Goal: Information Seeking & Learning: Find specific fact

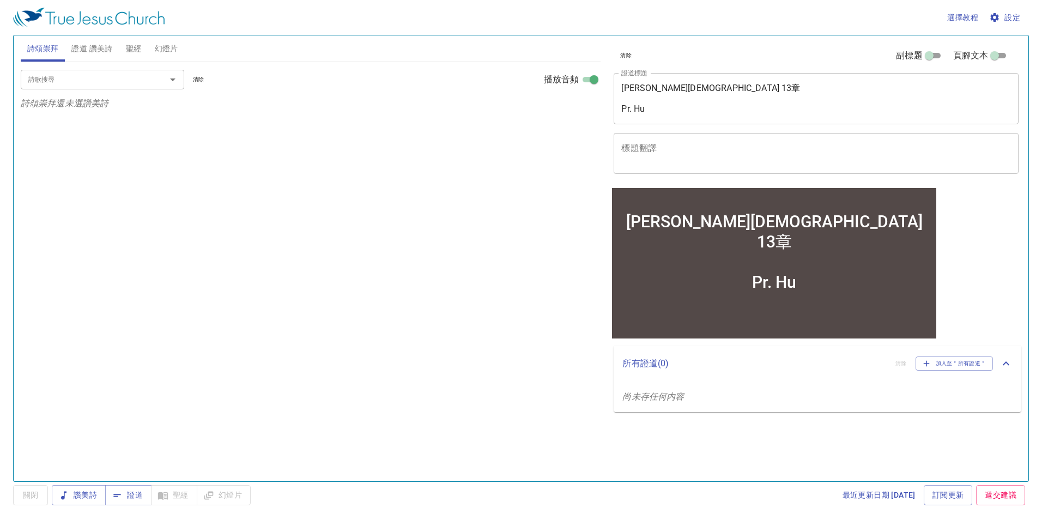
click at [78, 79] on input "詩歌搜尋" at bounding box center [86, 79] width 125 height 13
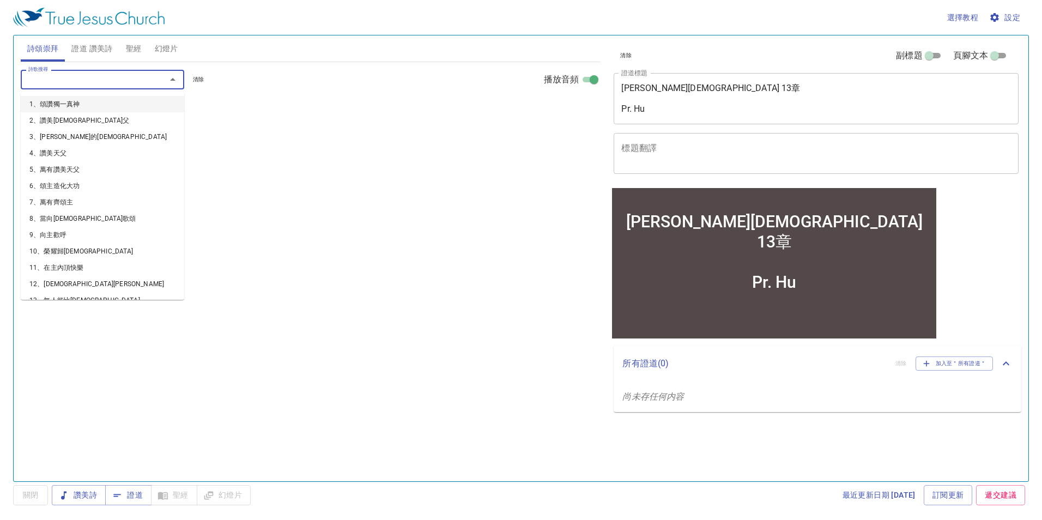
type input "6"
click at [77, 105] on li "6、頌主造化大功" at bounding box center [103, 104] width 164 height 16
select select "1"
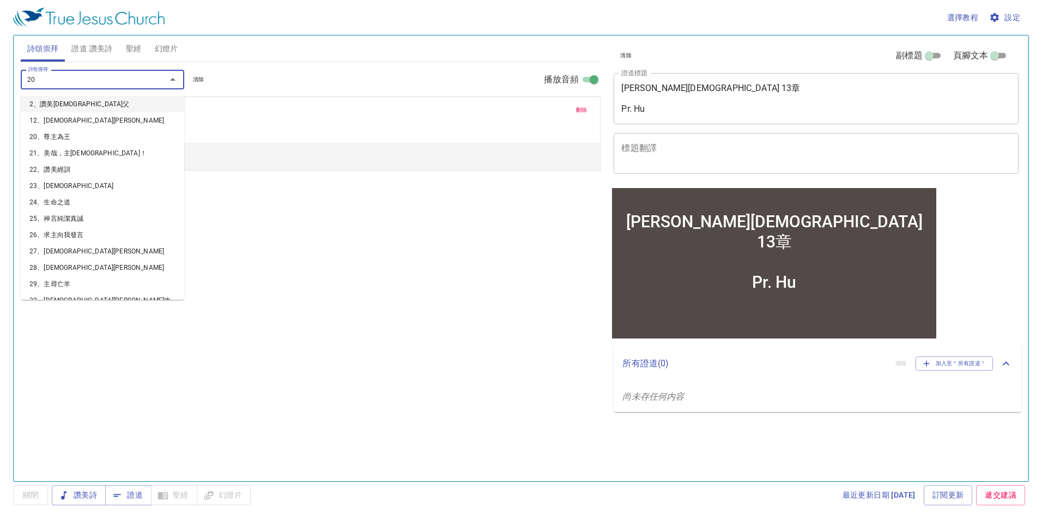
type input "209"
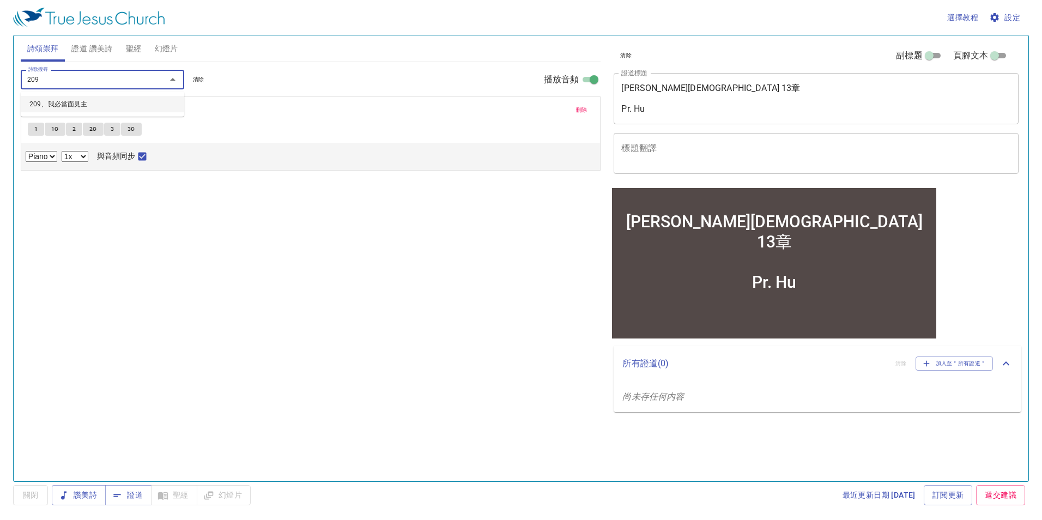
click at [85, 104] on li "209、我必當面見主" at bounding box center [103, 104] width 164 height 16
select select "1"
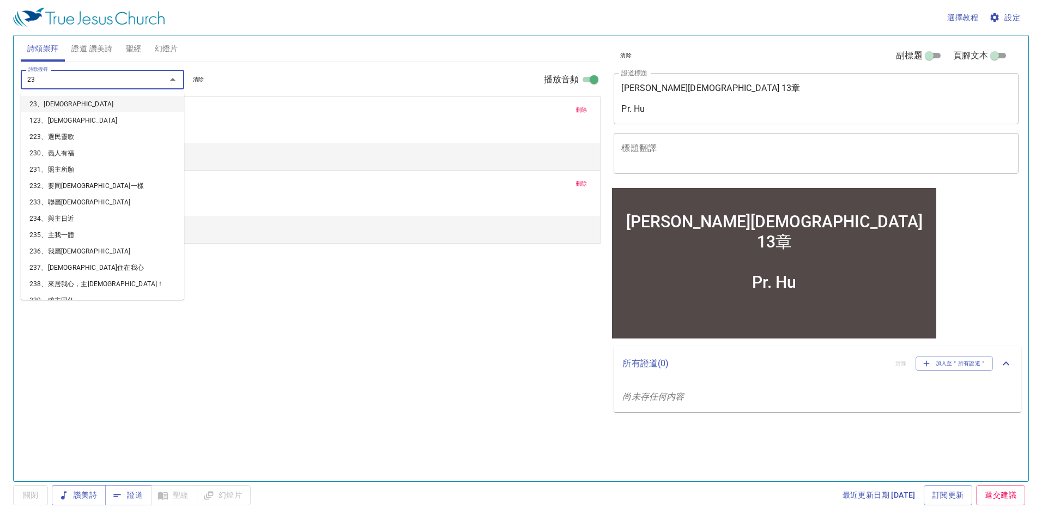
type input "238"
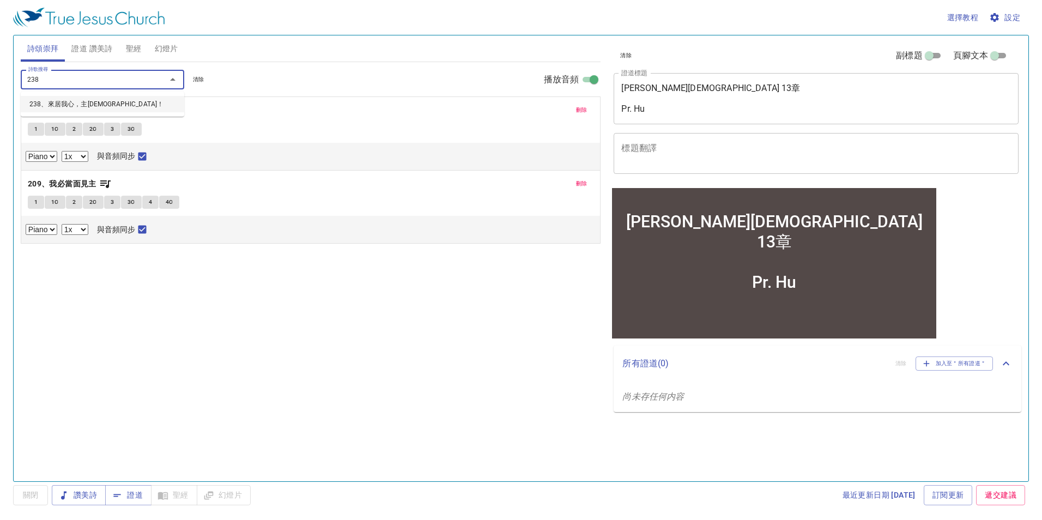
click at [85, 104] on li "238、來居我心，主[DEMOGRAPHIC_DATA]！" at bounding box center [103, 104] width 164 height 16
select select "1"
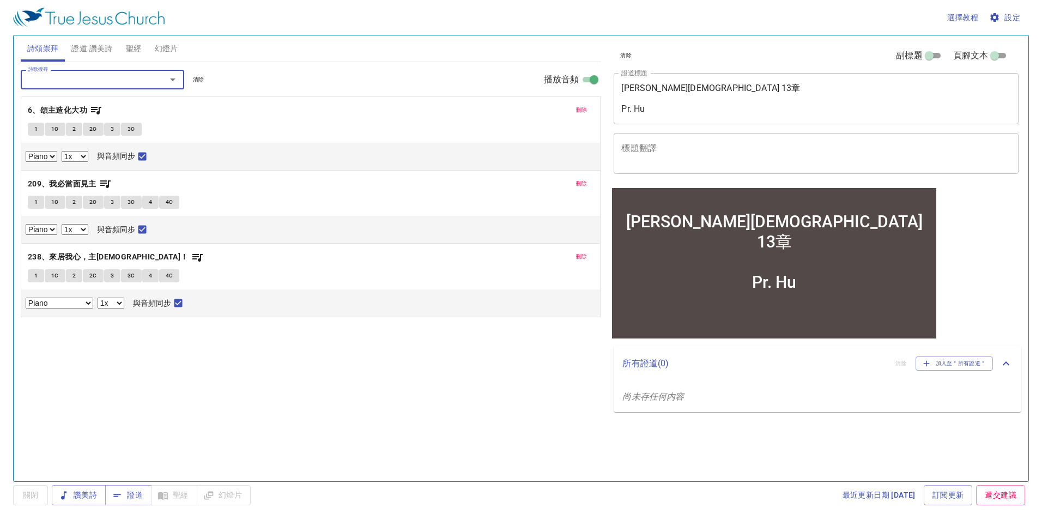
click at [95, 82] on input "詩歌搜尋" at bounding box center [86, 79] width 125 height 13
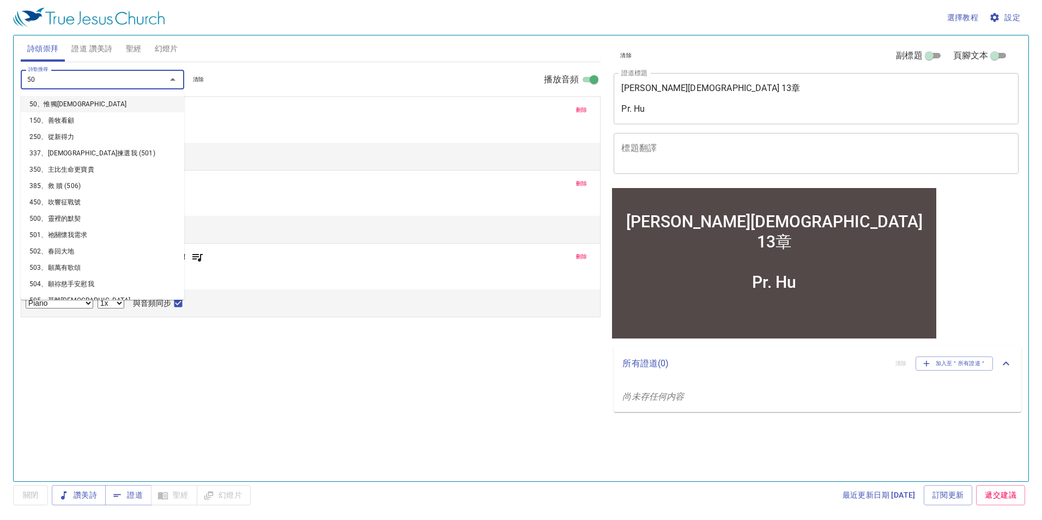
type input "500"
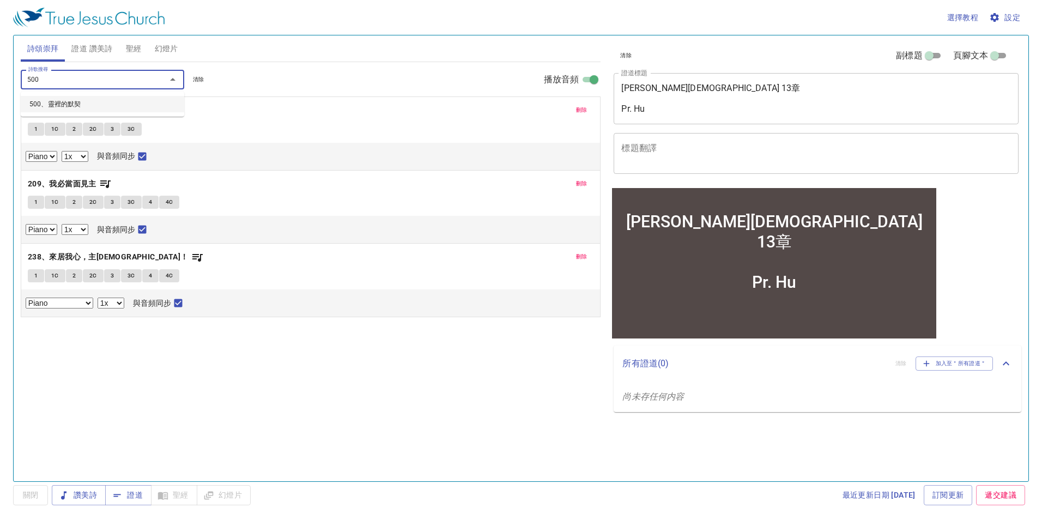
click at [81, 101] on li "500、靈裡的默契" at bounding box center [103, 104] width 164 height 16
select select "1"
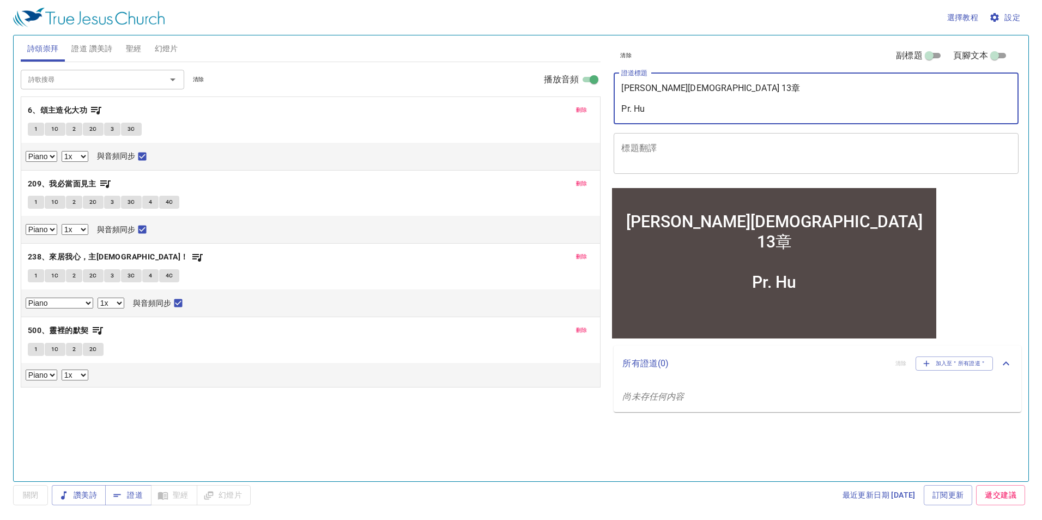
drag, startPoint x: 656, startPoint y: 91, endPoint x: 594, endPoint y: 96, distance: 62.9
click at [594, 96] on div "詩頌崇拜 證道 讚美詩 聖經 幻燈片 詩歌搜尋 詩歌搜尋 清除 播放音頻 刪除 6、頌主造化大功 1 1C 2 2C 3 3C Piano 0.6x 0.7x…" at bounding box center [520, 254] width 1009 height 446
drag, startPoint x: 622, startPoint y: 91, endPoint x: 718, endPoint y: 89, distance: 95.4
click at [718, 89] on textarea "馬可福音 13章 Pr. Hu" at bounding box center [816, 98] width 390 height 31
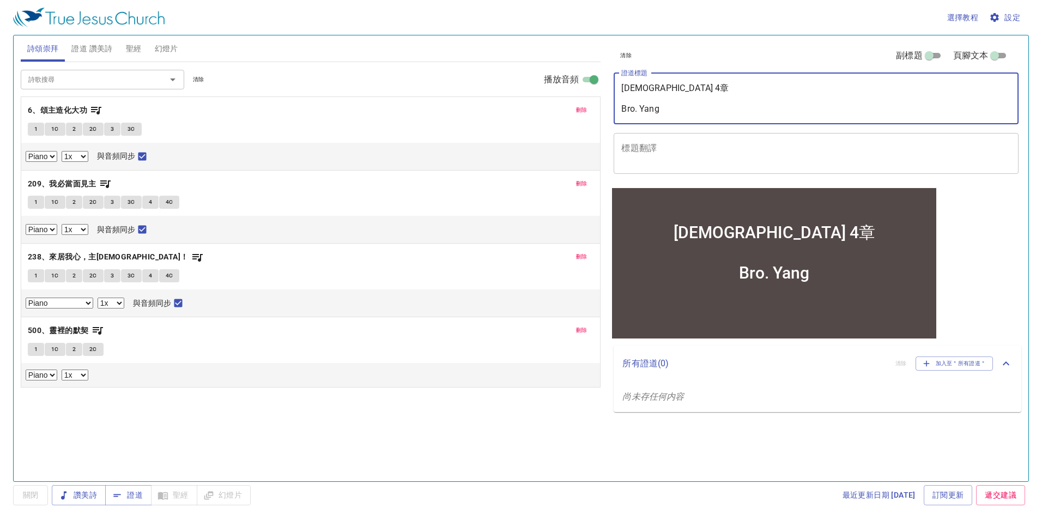
type textarea "[DEMOGRAPHIC_DATA] 4章 Bro. Yang"
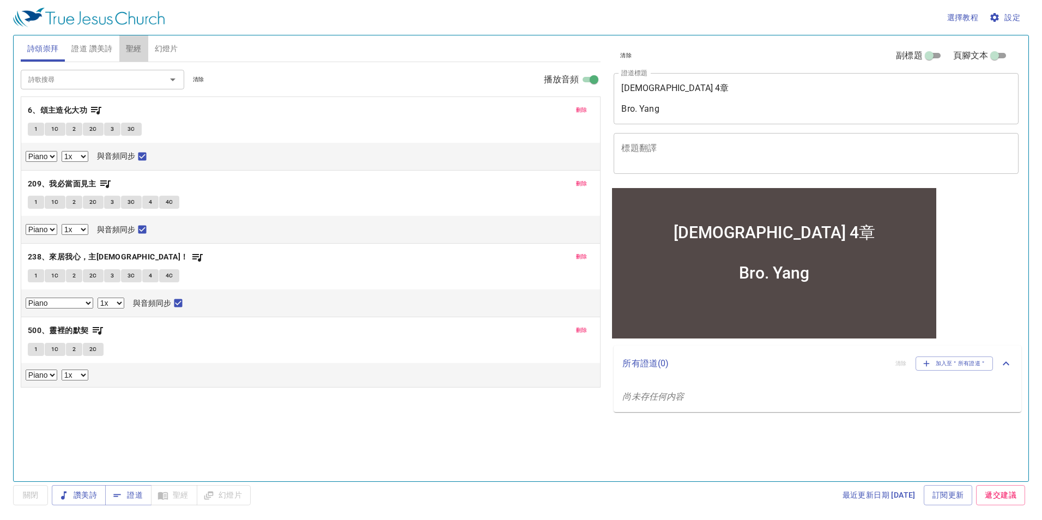
click at [131, 45] on span "聖經" at bounding box center [134, 49] width 16 height 14
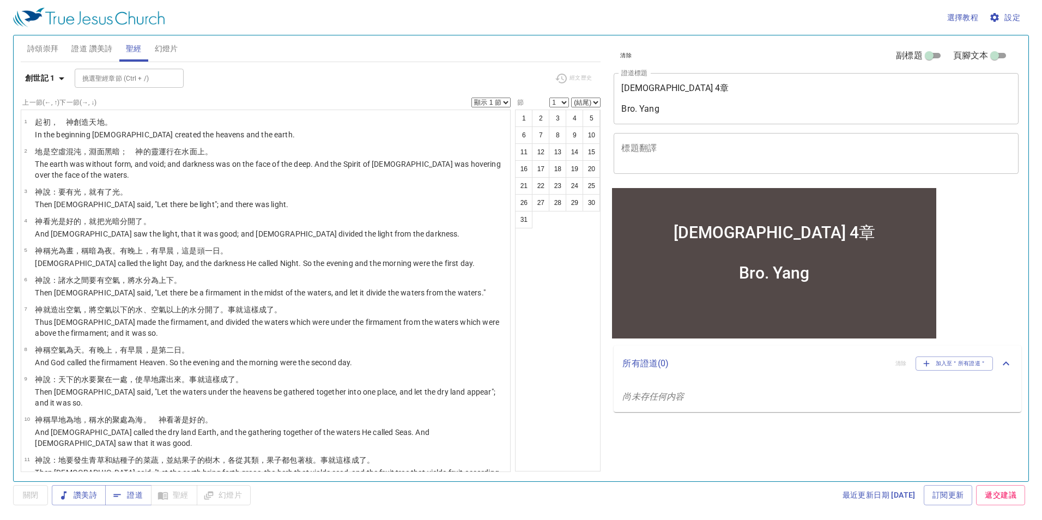
click at [1012, 15] on span "設定" at bounding box center [1005, 18] width 29 height 14
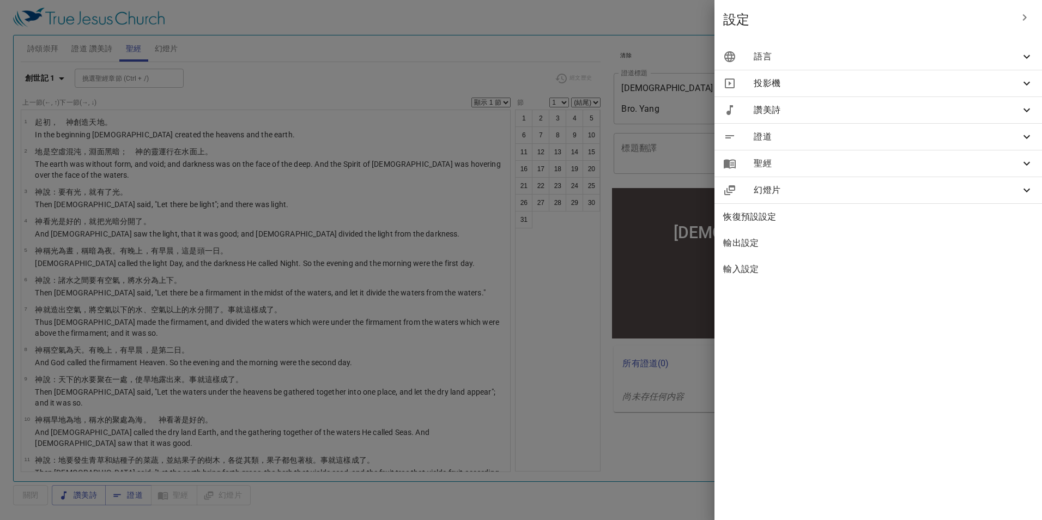
click at [1029, 59] on icon at bounding box center [1026, 56] width 13 height 13
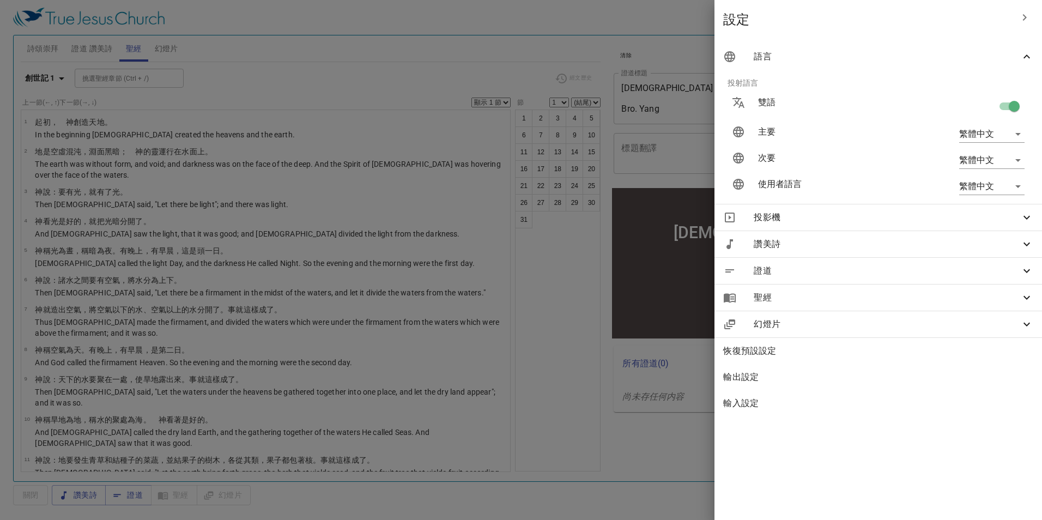
click at [1007, 104] on input "checkbox" at bounding box center [1014, 108] width 62 height 21
checkbox input "false"
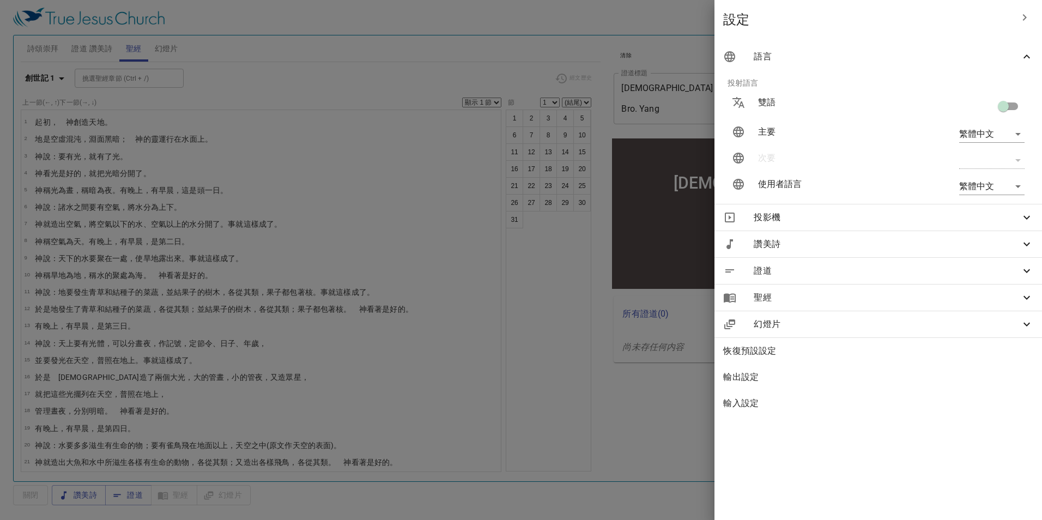
click at [229, 72] on div at bounding box center [521, 260] width 1042 height 520
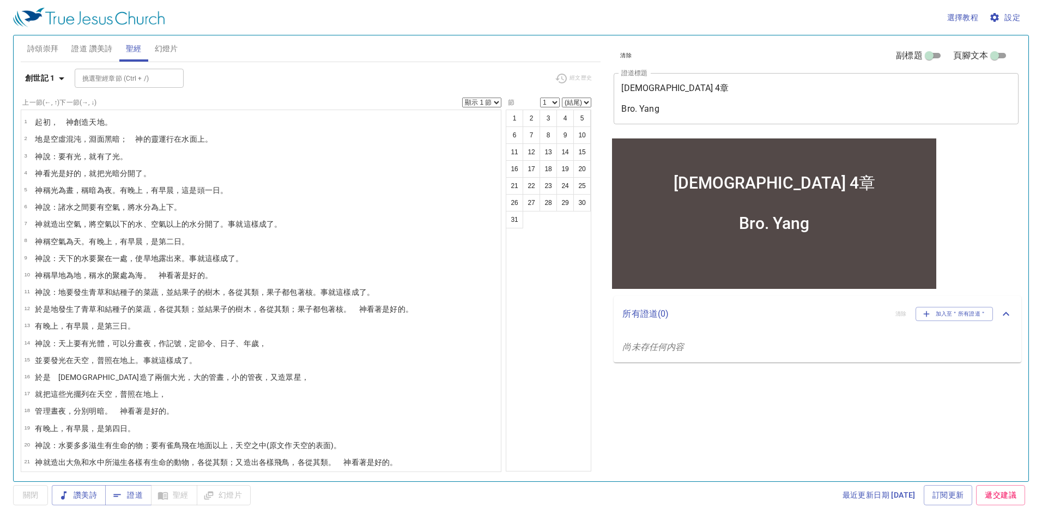
click at [52, 80] on b "創世記 1" at bounding box center [40, 78] width 30 height 14
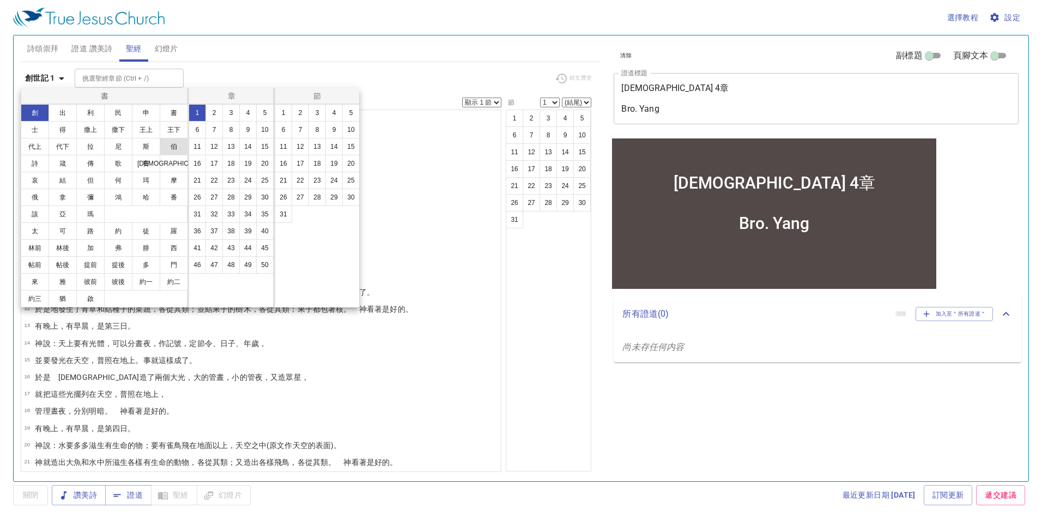
click at [174, 148] on button "伯" at bounding box center [174, 146] width 28 height 17
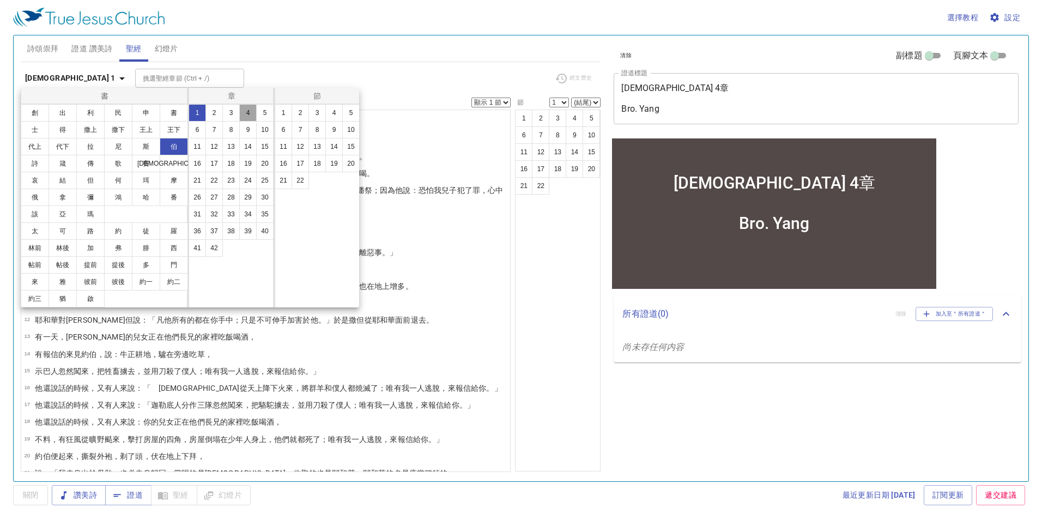
click at [246, 113] on button "4" at bounding box center [247, 112] width 17 height 17
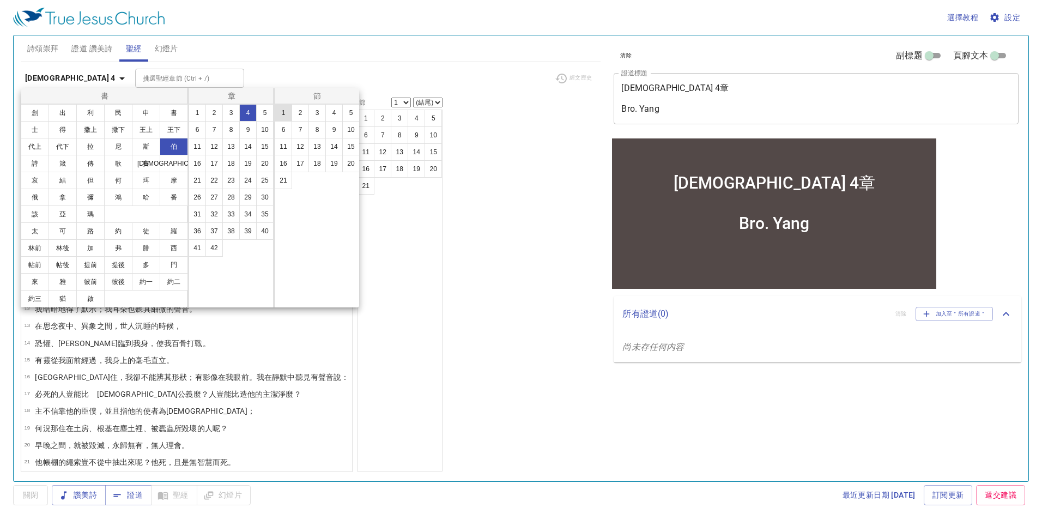
click at [281, 114] on button "1" at bounding box center [283, 112] width 17 height 17
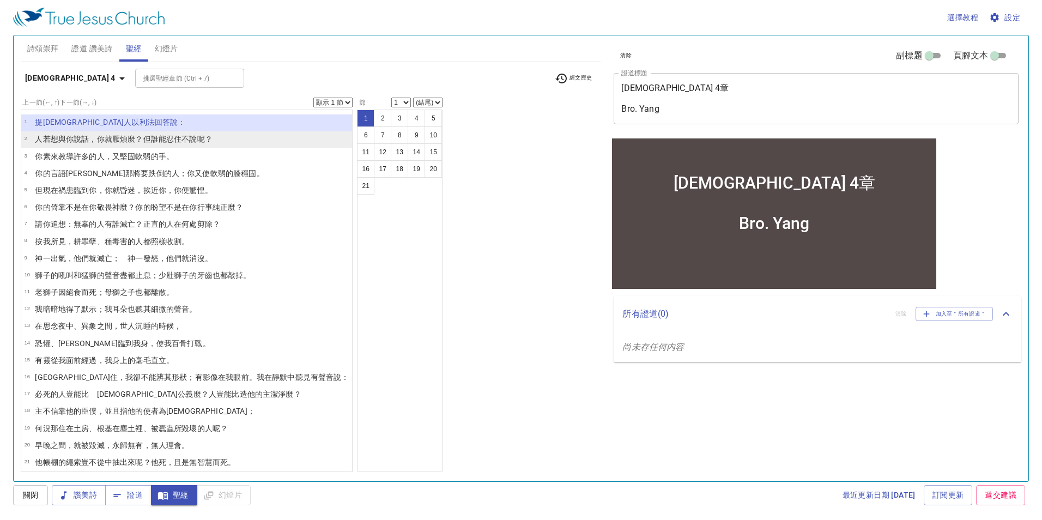
click at [212, 139] on wh4405 "呢？" at bounding box center [204, 139] width 15 height 9
select select "2"
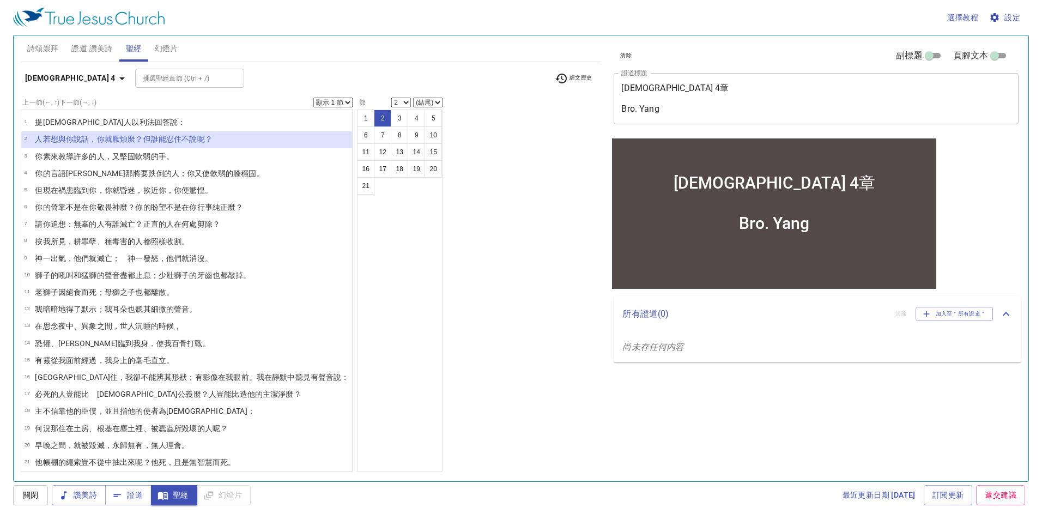
click at [222, 136] on li "2 人若想 與你說話 ，你就厭煩 麼？但誰能 忍住 不說 呢？" at bounding box center [186, 139] width 331 height 17
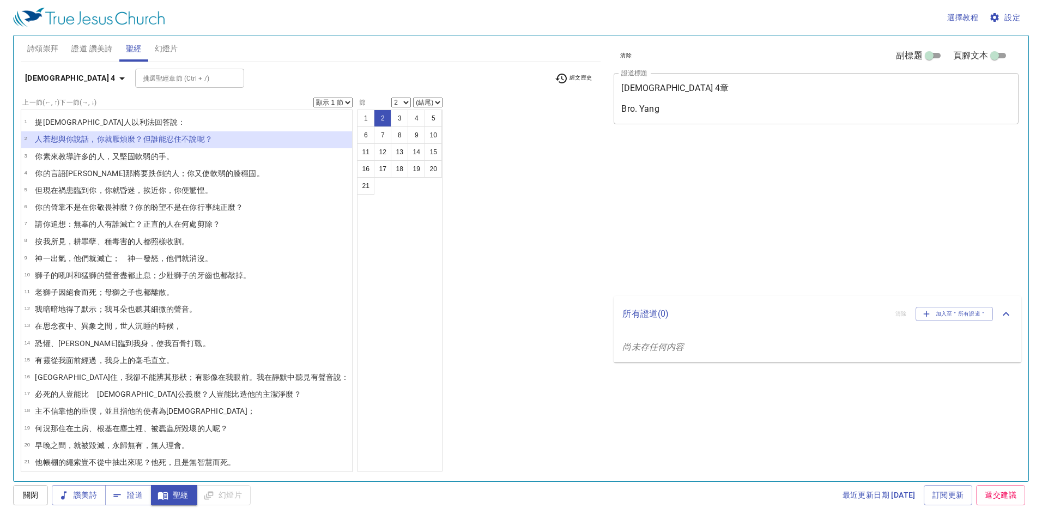
select select "2"
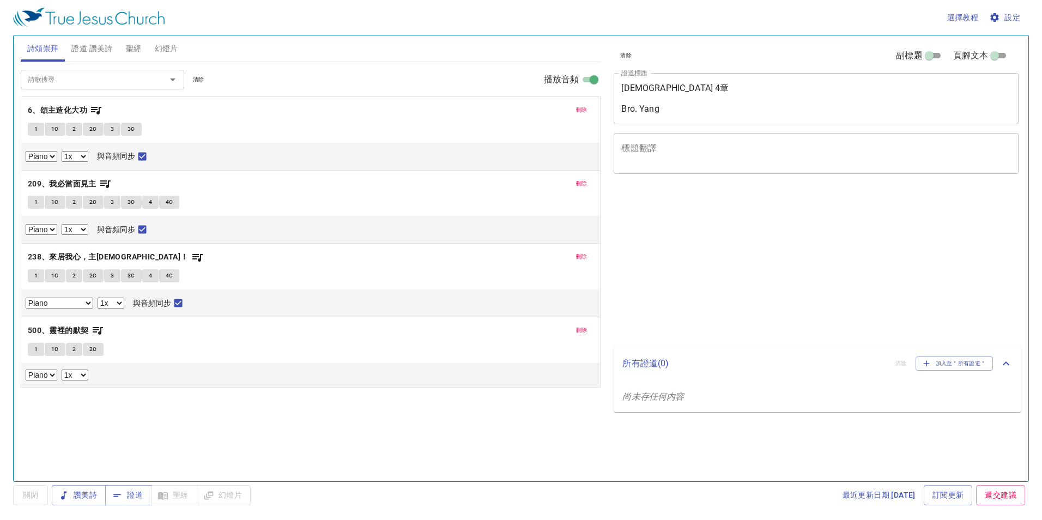
select select "1"
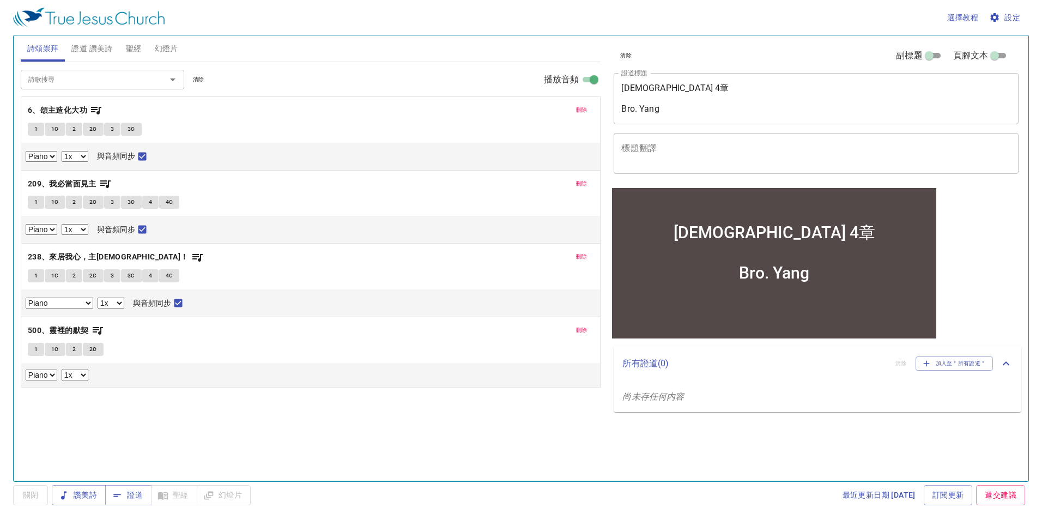
click at [134, 48] on span "聖經" at bounding box center [134, 49] width 16 height 14
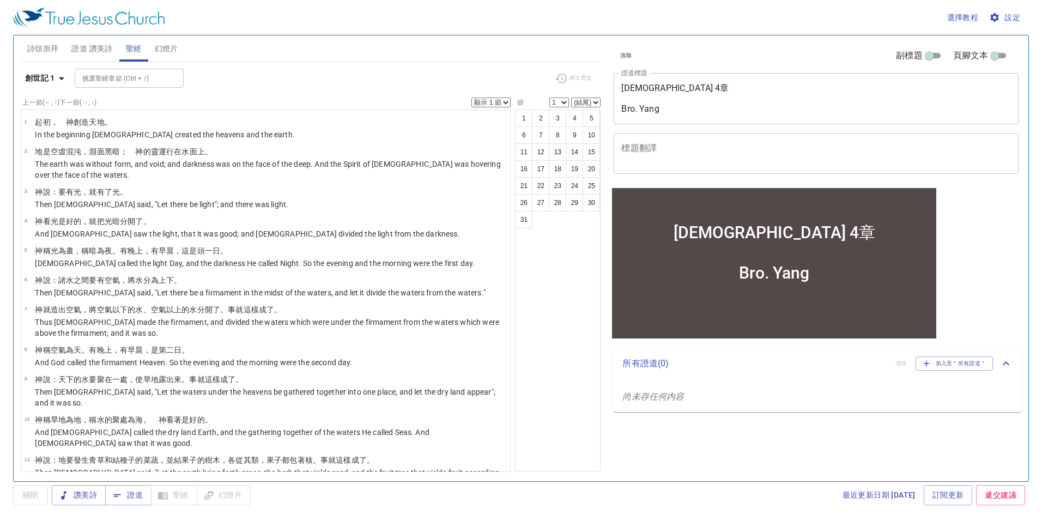
click at [1016, 16] on span "設定" at bounding box center [1005, 18] width 29 height 14
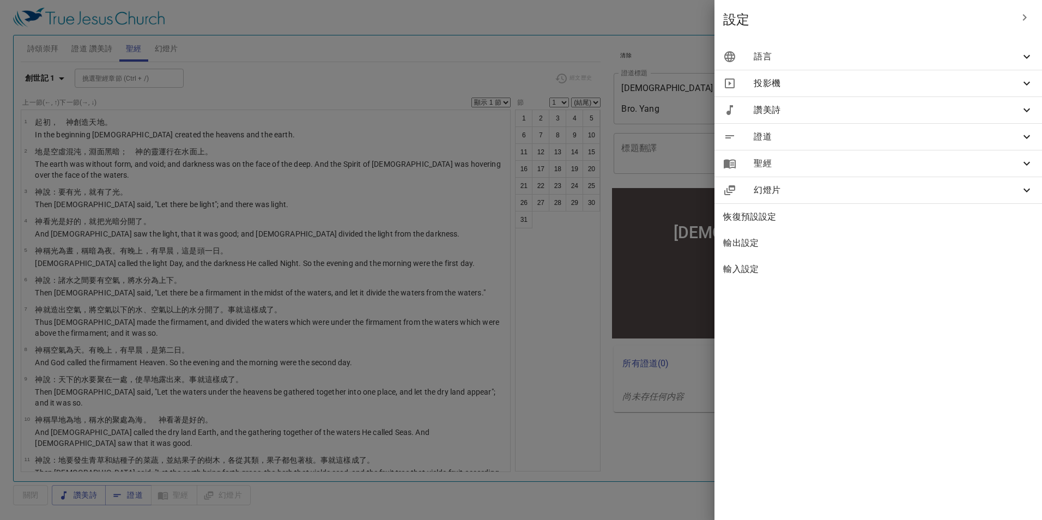
click at [997, 53] on span "語言" at bounding box center [887, 56] width 267 height 13
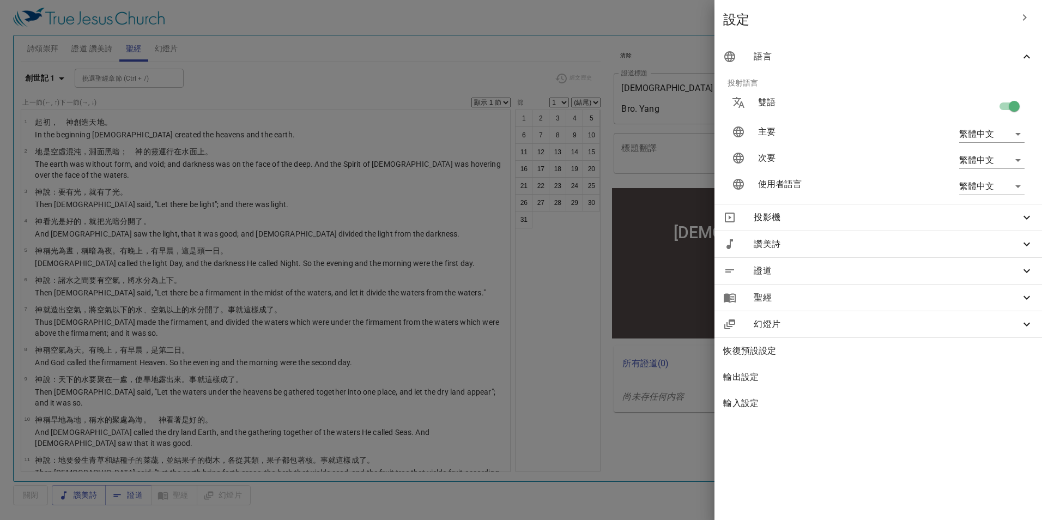
click at [1006, 108] on input "checkbox" at bounding box center [1014, 108] width 62 height 21
checkbox input "false"
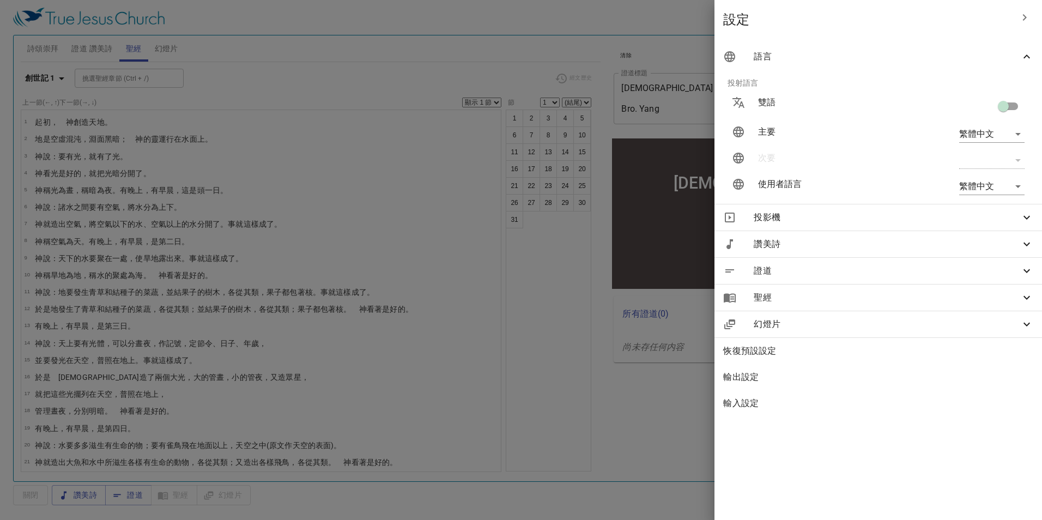
click at [256, 84] on div at bounding box center [521, 260] width 1042 height 520
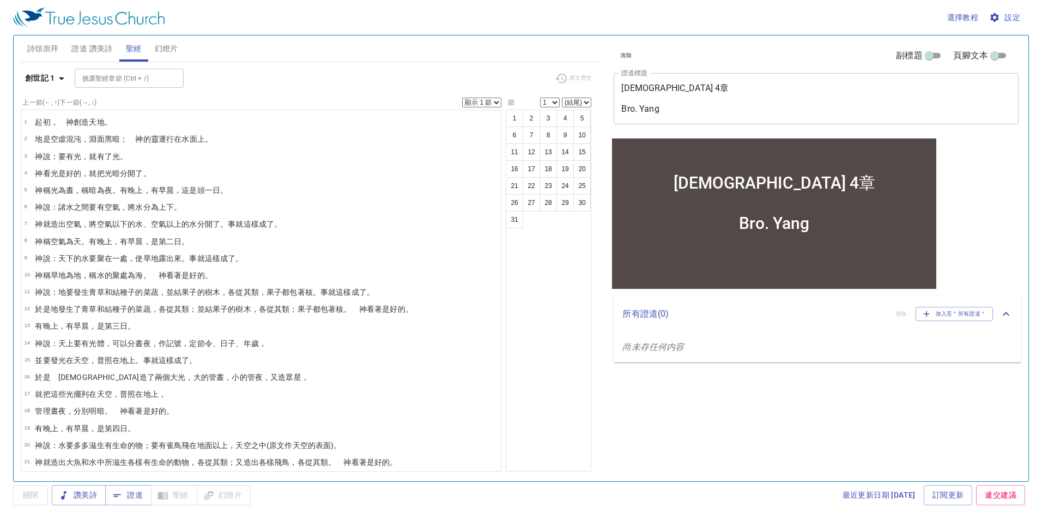
click at [46, 82] on b "創世記 1" at bounding box center [40, 78] width 30 height 14
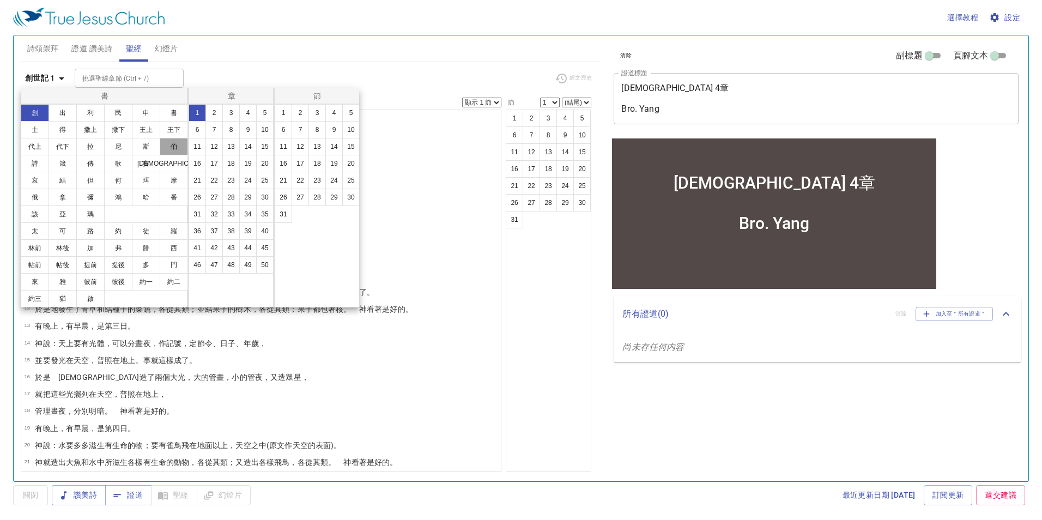
click at [184, 150] on button "伯" at bounding box center [174, 146] width 28 height 17
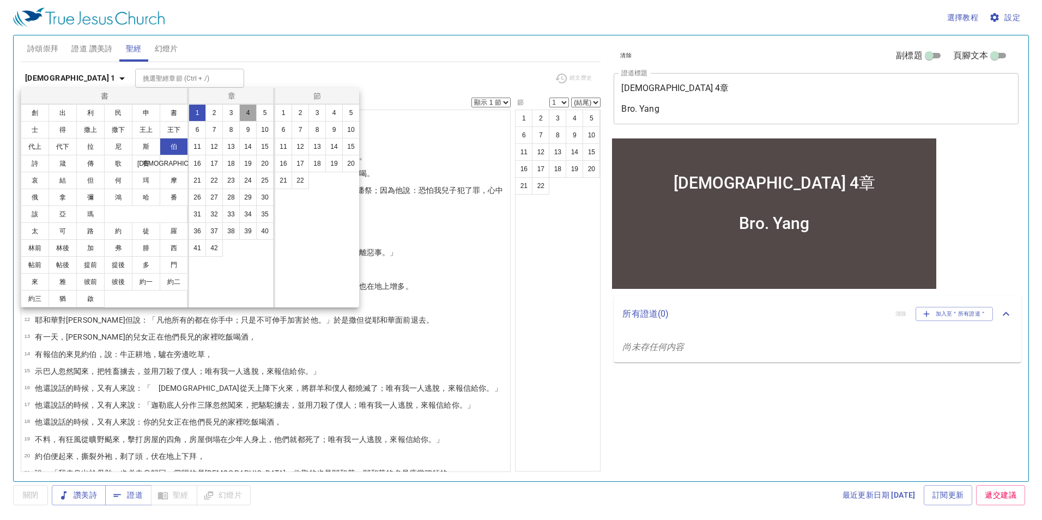
click at [245, 110] on button "4" at bounding box center [247, 112] width 17 height 17
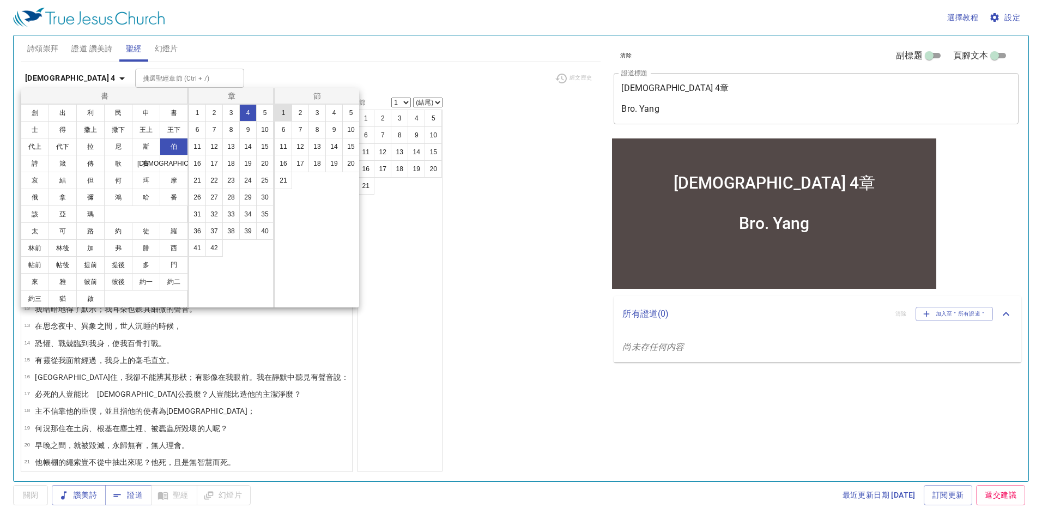
click at [286, 113] on button "1" at bounding box center [283, 112] width 17 height 17
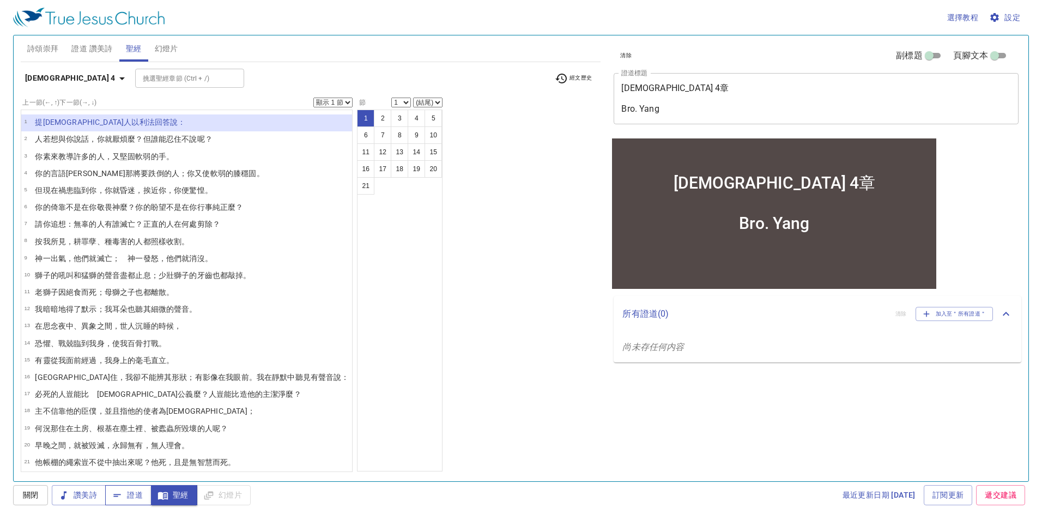
click at [129, 496] on span "證道" at bounding box center [128, 495] width 29 height 14
click at [43, 46] on span "詩頌崇拜" at bounding box center [43, 49] width 32 height 14
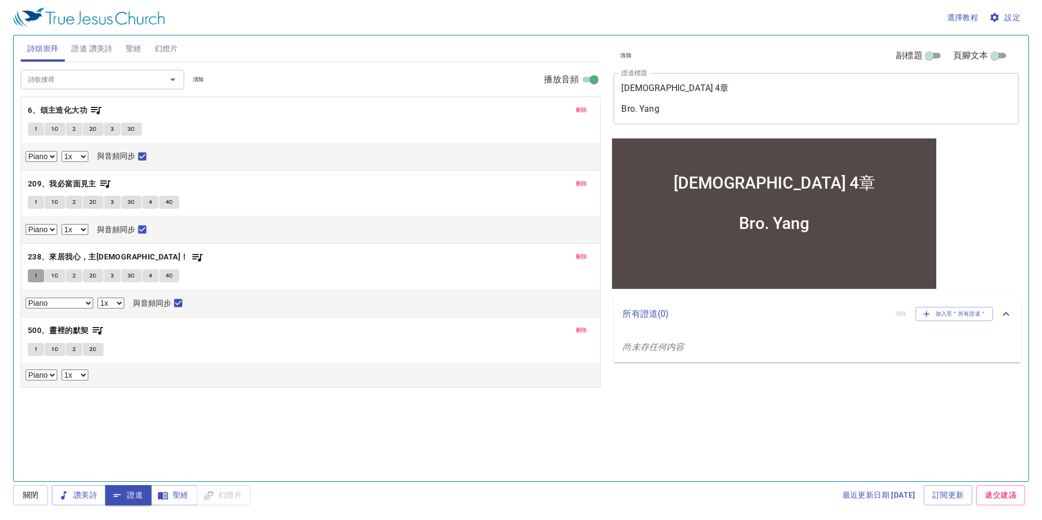
click at [35, 279] on span "1" at bounding box center [35, 276] width 3 height 10
checkbox input "false"
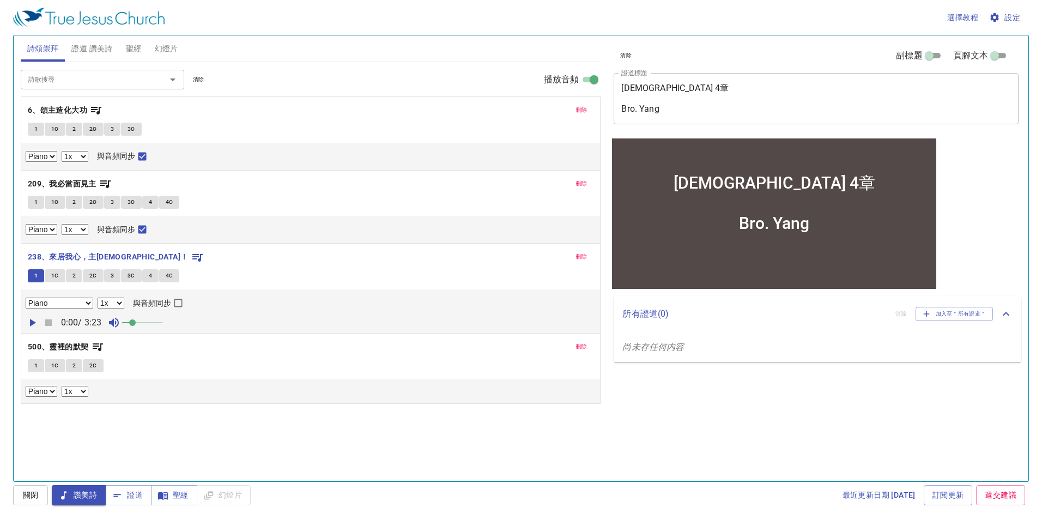
click at [31, 323] on icon "button" at bounding box center [33, 323] width 6 height 8
drag, startPoint x: 135, startPoint y: 323, endPoint x: 156, endPoint y: 324, distance: 21.3
click at [156, 324] on span at bounding box center [155, 322] width 7 height 7
click at [58, 279] on span "1C" at bounding box center [55, 276] width 8 height 10
click at [75, 277] on span "2" at bounding box center [73, 276] width 3 height 10
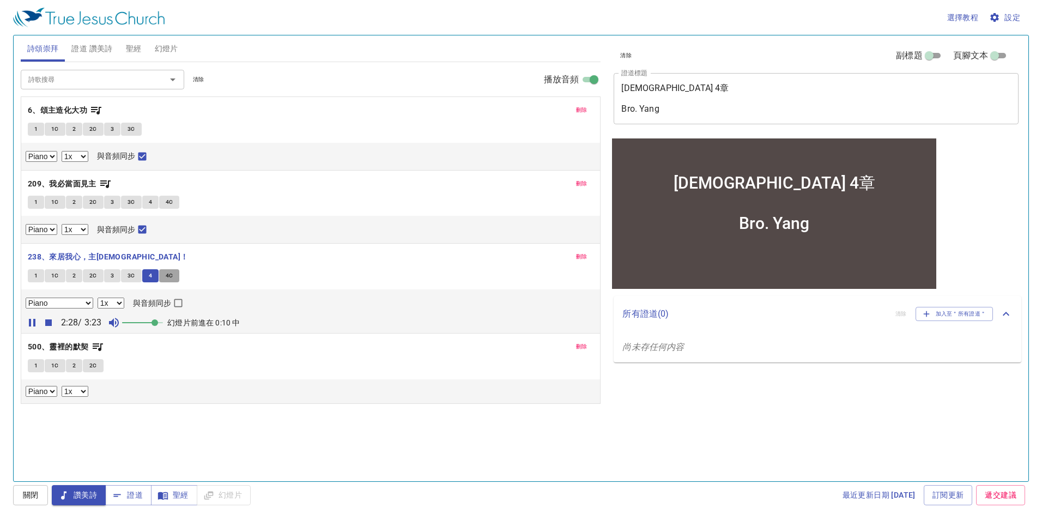
click at [167, 275] on span "4C" at bounding box center [170, 276] width 8 height 10
click at [38, 365] on button "1" at bounding box center [36, 365] width 16 height 13
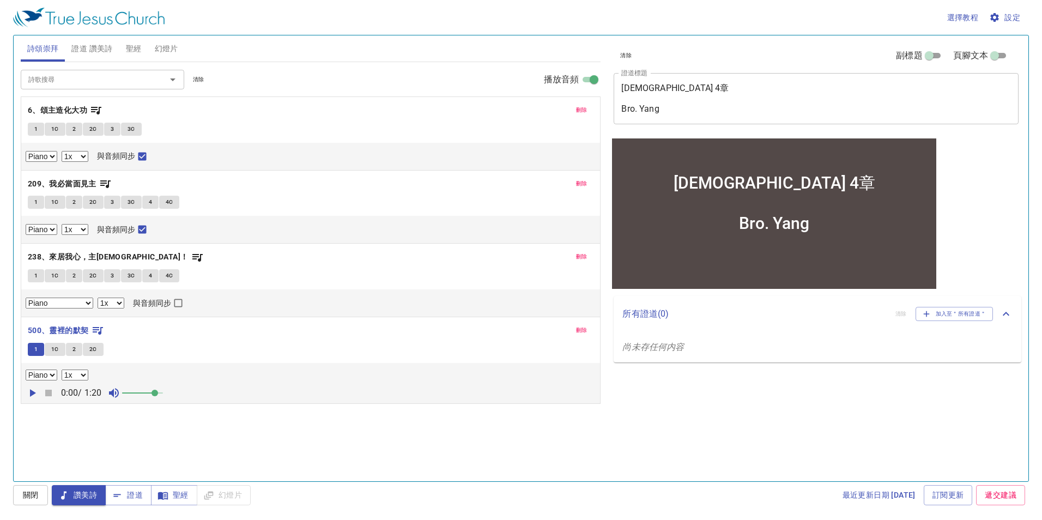
click at [33, 392] on icon "button" at bounding box center [33, 393] width 6 height 8
click at [137, 48] on span "聖經" at bounding box center [134, 49] width 16 height 14
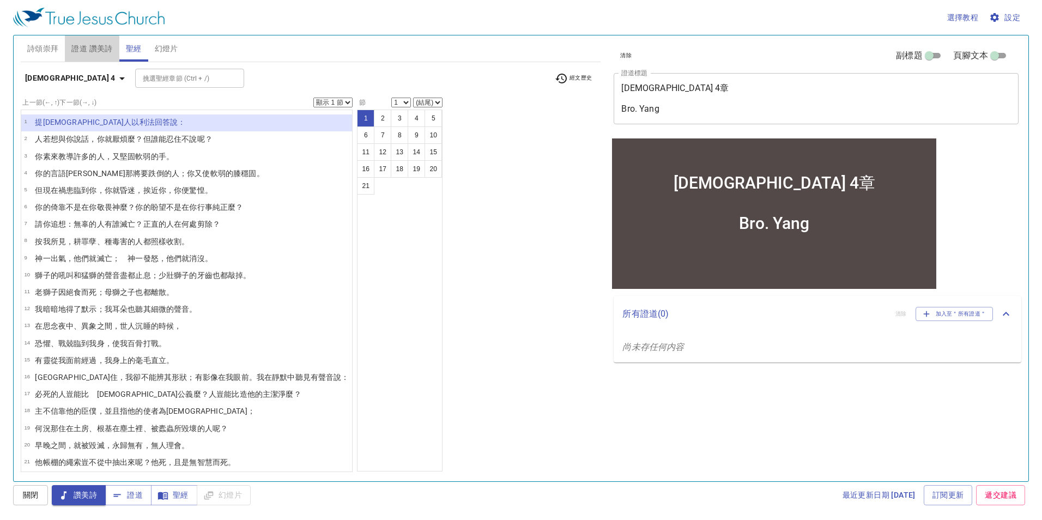
click at [83, 46] on span "證道 讚美詩" at bounding box center [91, 49] width 41 height 14
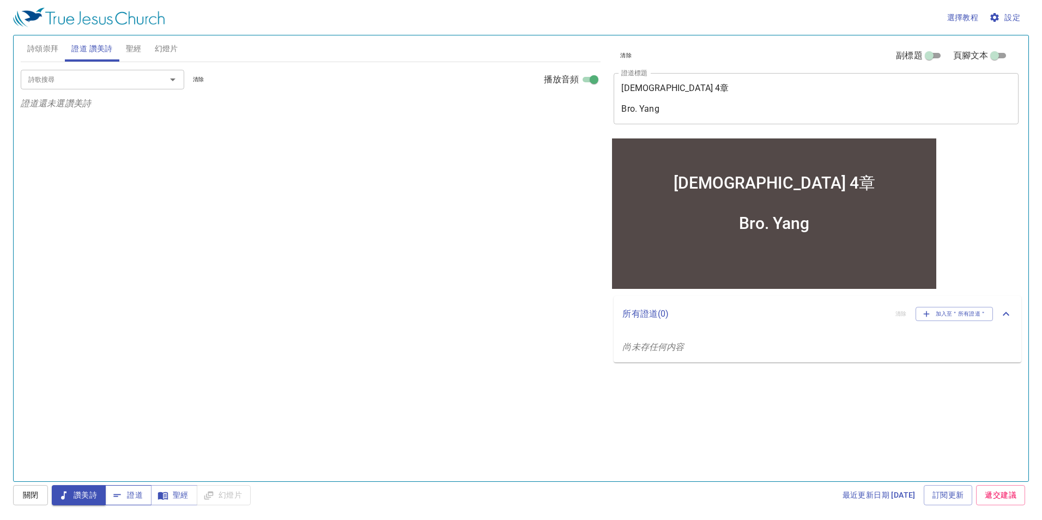
click at [127, 498] on span "證道" at bounding box center [128, 495] width 29 height 14
click at [135, 50] on span "聖經" at bounding box center [134, 49] width 16 height 14
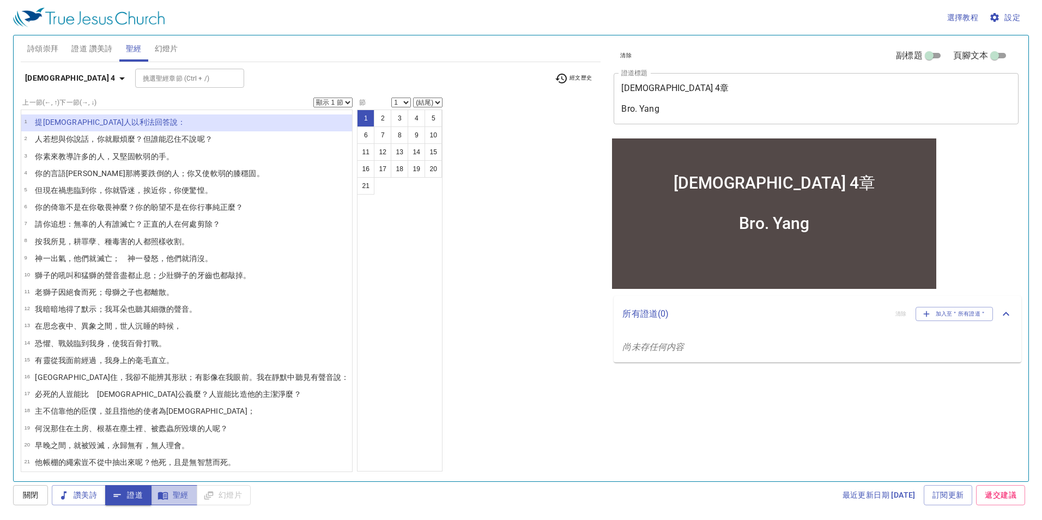
click at [178, 498] on span "聖經" at bounding box center [174, 495] width 29 height 14
click at [313, 101] on select "顯示 1 節 顯示 2 節 顯示 3 節 顯示 4 節 顯示 5 節" at bounding box center [332, 103] width 39 height 10
click at [313, 98] on select "顯示 1 節 顯示 2 節 顯示 3 節 顯示 4 節 顯示 5 節" at bounding box center [332, 103] width 39 height 10
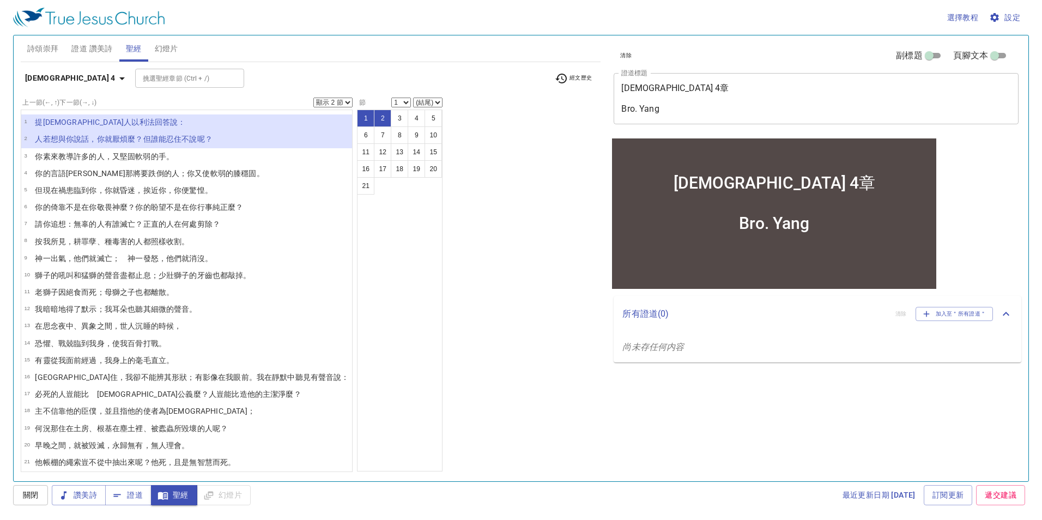
click at [313, 105] on select "顯示 1 節 顯示 2 節 顯示 3 節 顯示 4 節 顯示 5 節" at bounding box center [332, 103] width 39 height 10
select select "3"
click at [313, 98] on select "顯示 1 節 顯示 2 節 顯示 3 節 顯示 4 節 顯示 5 節" at bounding box center [332, 103] width 39 height 10
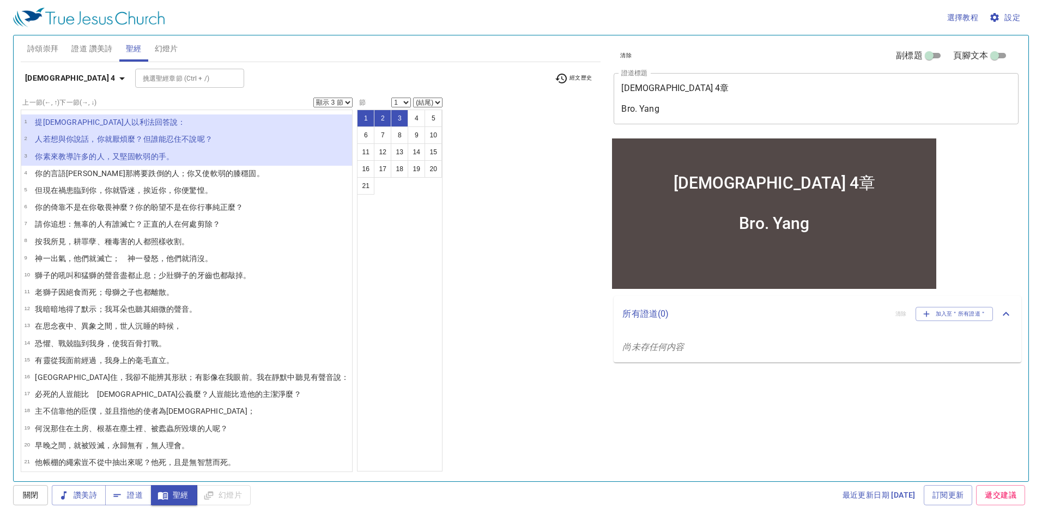
click at [433, 264] on div "上一節 (←, ↑) 下一節 (→, ↓) 顯示 1 節 顯示 2 節 顯示 3 節 顯示 4 節 顯示 5 節 1 提幔人 以利法 回答 說 ： 2 人若想…" at bounding box center [311, 285] width 581 height 374
click at [501, 311] on div "上一節 (←, ↑) 下一節 (→, ↓) 顯示 1 節 顯示 2 節 顯示 3 節 顯示 4 節 顯示 5 節 1 提幔人 以利法 回答 說 ： 2 人若想…" at bounding box center [311, 285] width 581 height 374
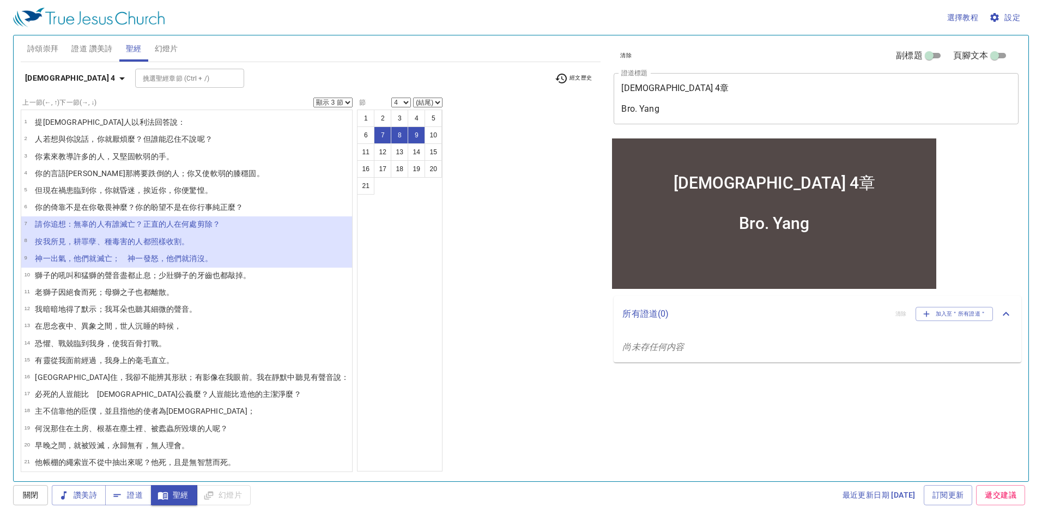
select select "7"
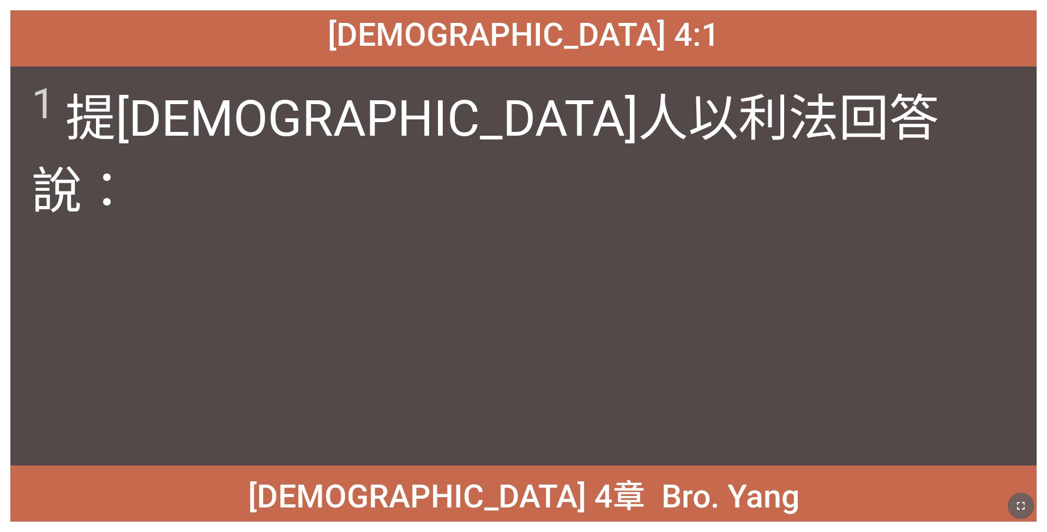
click at [434, 347] on icon "button" at bounding box center [1020, 505] width 13 height 13
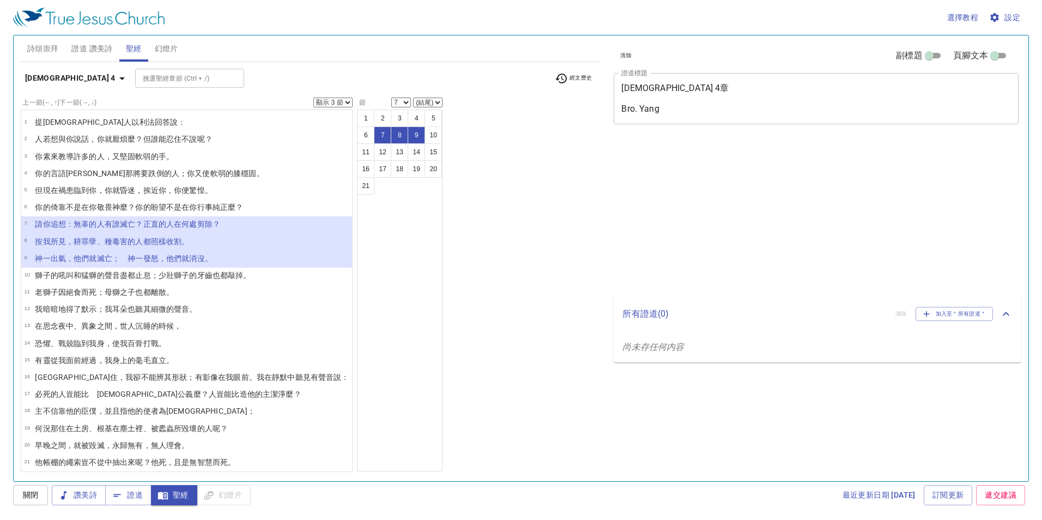
select select "3"
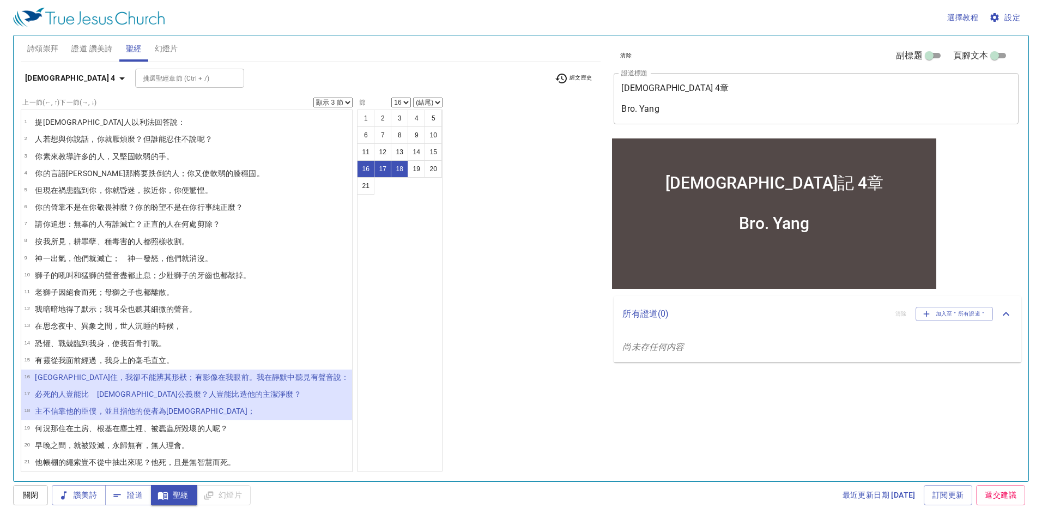
select select "19"
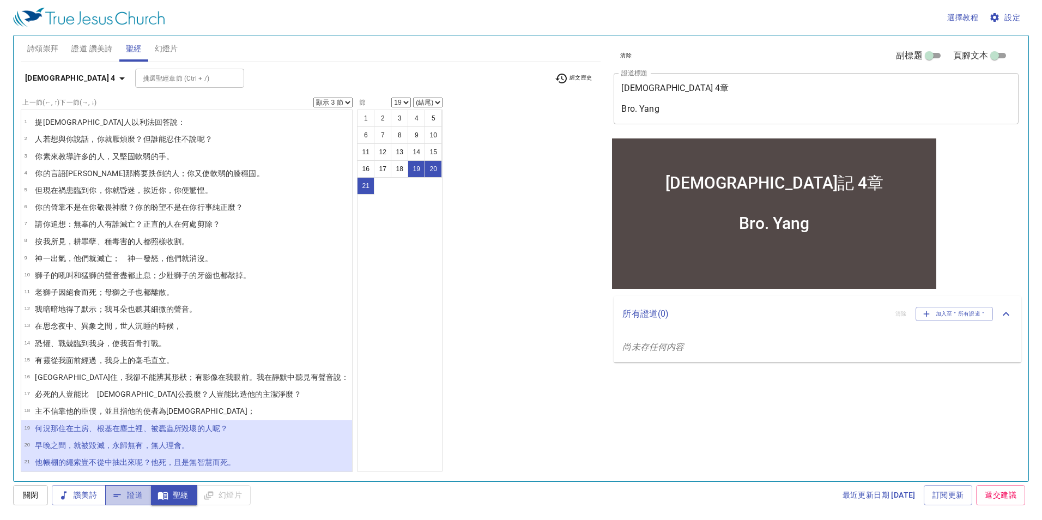
click at [130, 496] on span "證道" at bounding box center [128, 495] width 29 height 14
click at [313, 103] on select "顯示 1 節 顯示 2 節 顯示 3 節 顯示 4 節 顯示 5 節" at bounding box center [332, 103] width 39 height 10
select select "1"
click at [313, 98] on select "顯示 1 節 顯示 2 節 顯示 3 節 顯示 4 節 顯示 5 節" at bounding box center [332, 103] width 39 height 10
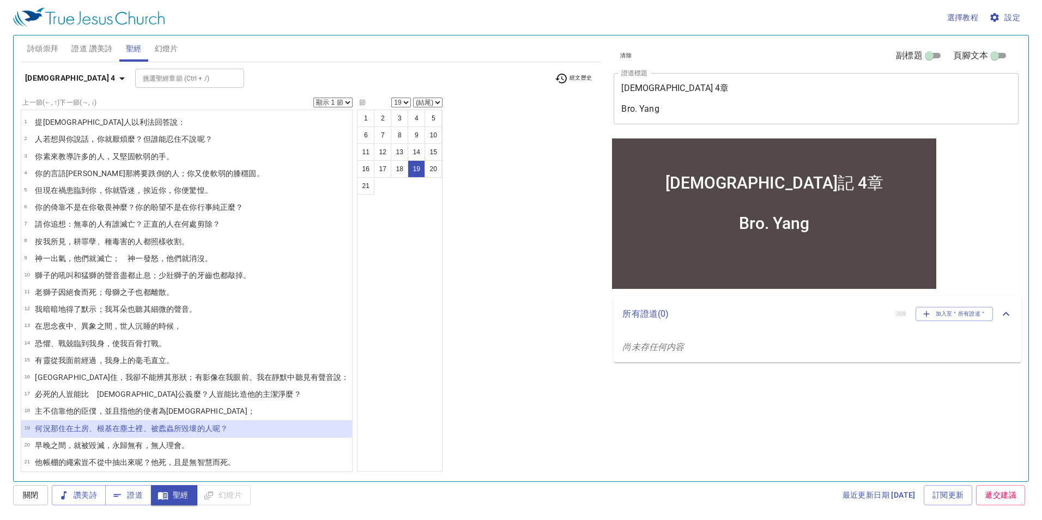
click at [442, 211] on div "上一節 (←, ↑) 下一節 (→, ↓) 顯示 1 節 顯示 2 節 顯示 3 節 顯示 4 節 顯示 5 節 1 提[DEMOGRAPHIC_DATA]人…" at bounding box center [311, 285] width 581 height 374
click at [357, 117] on button "1" at bounding box center [365, 118] width 17 height 17
select select "1"
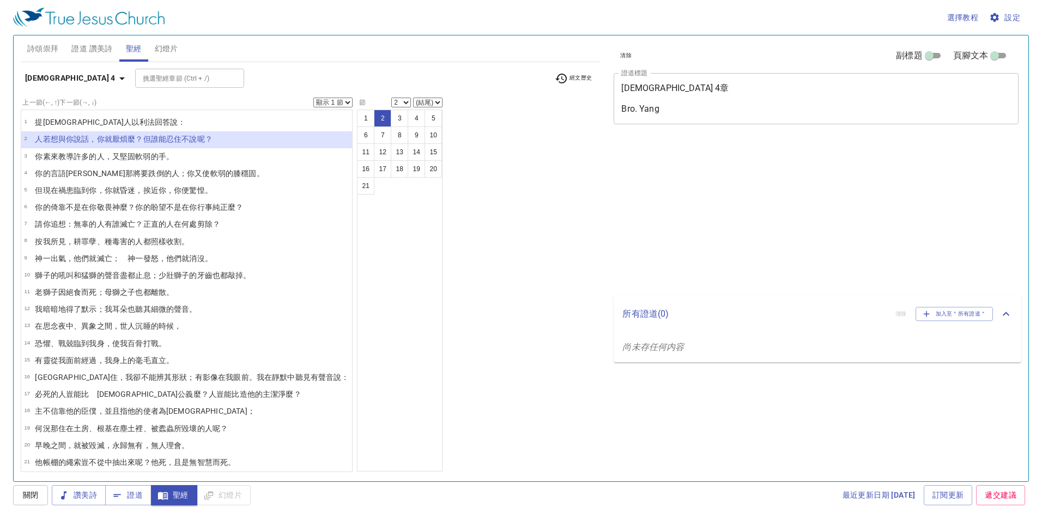
select select "2"
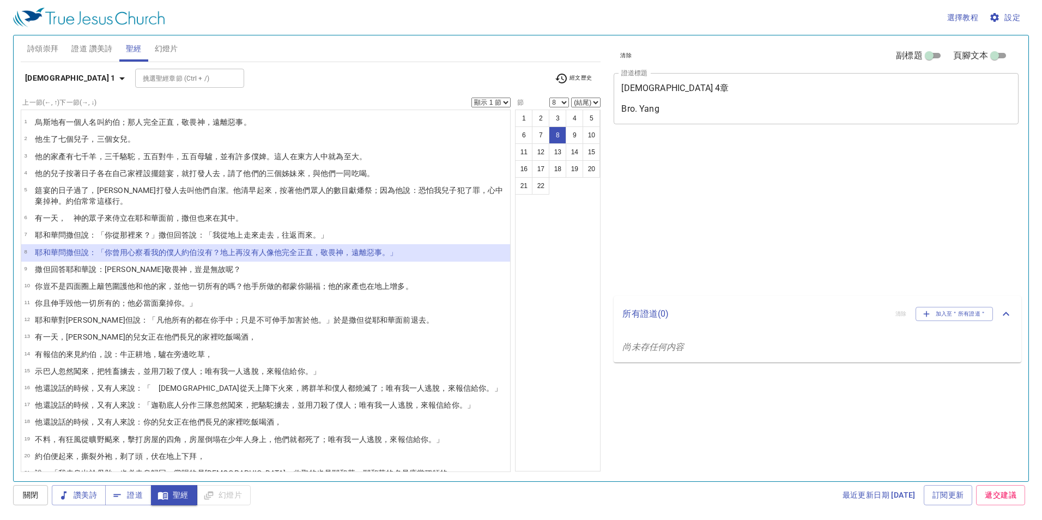
select select "8"
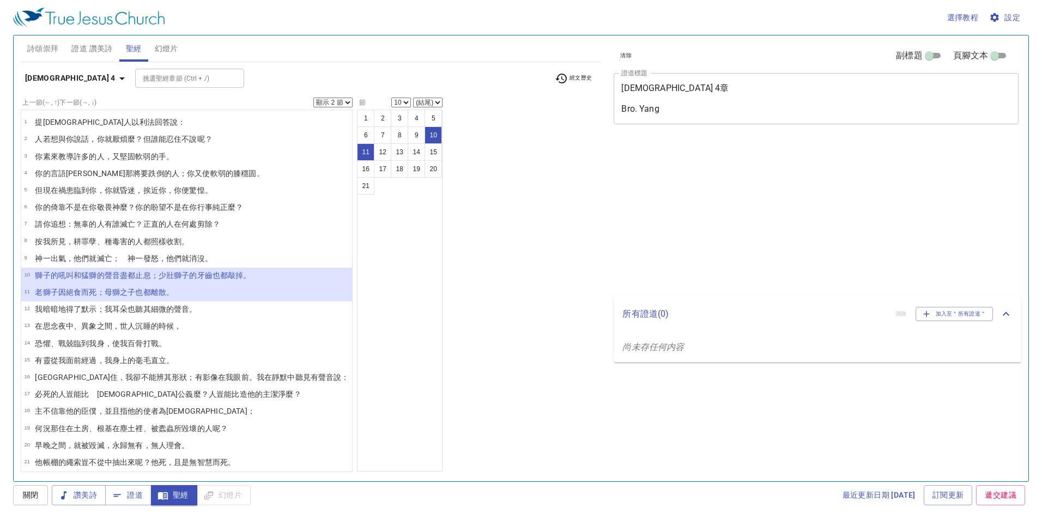
select select "2"
select select "10"
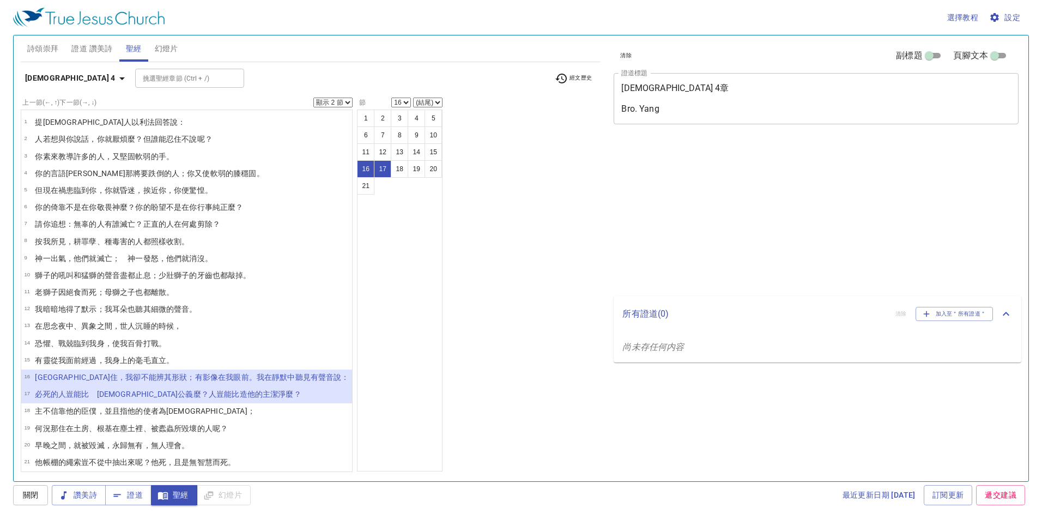
select select "2"
select select "16"
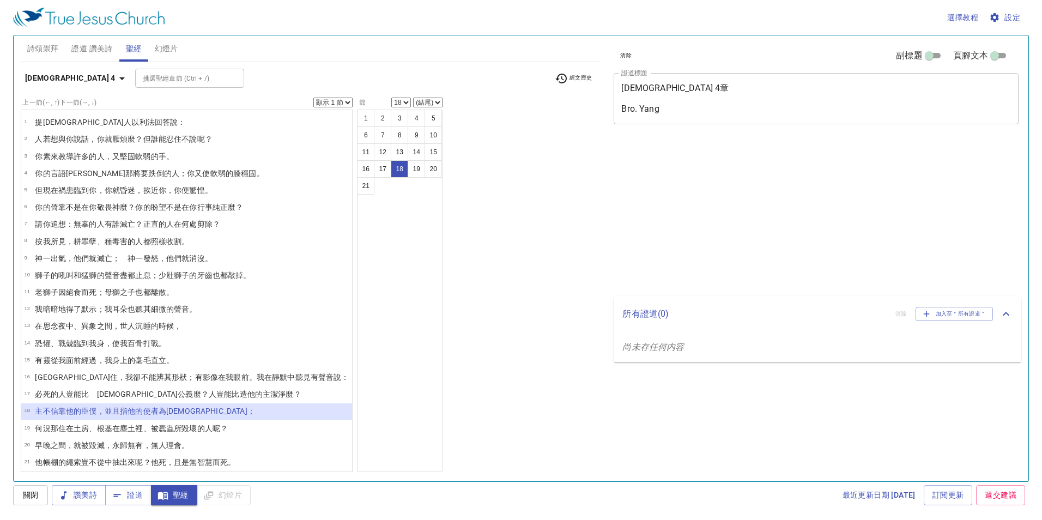
select select "18"
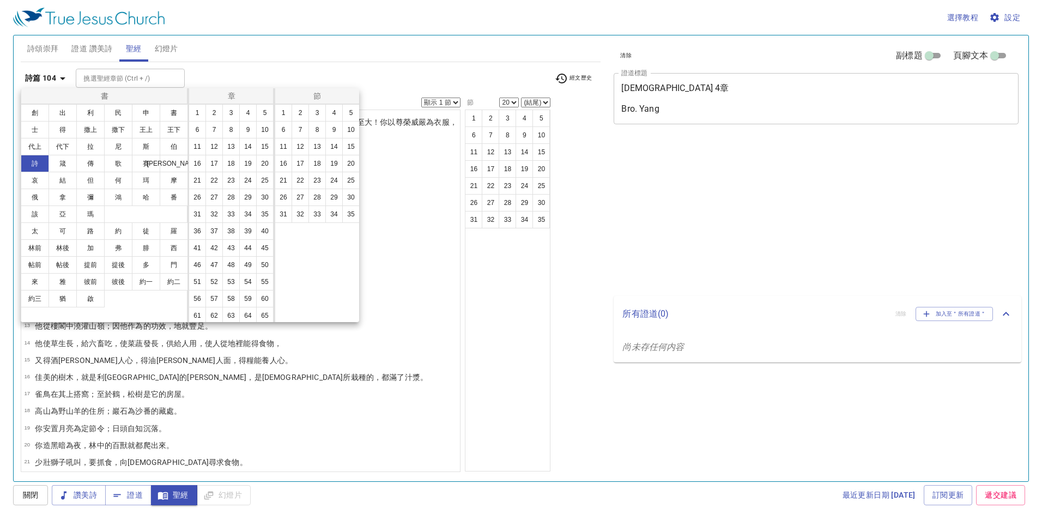
select select "20"
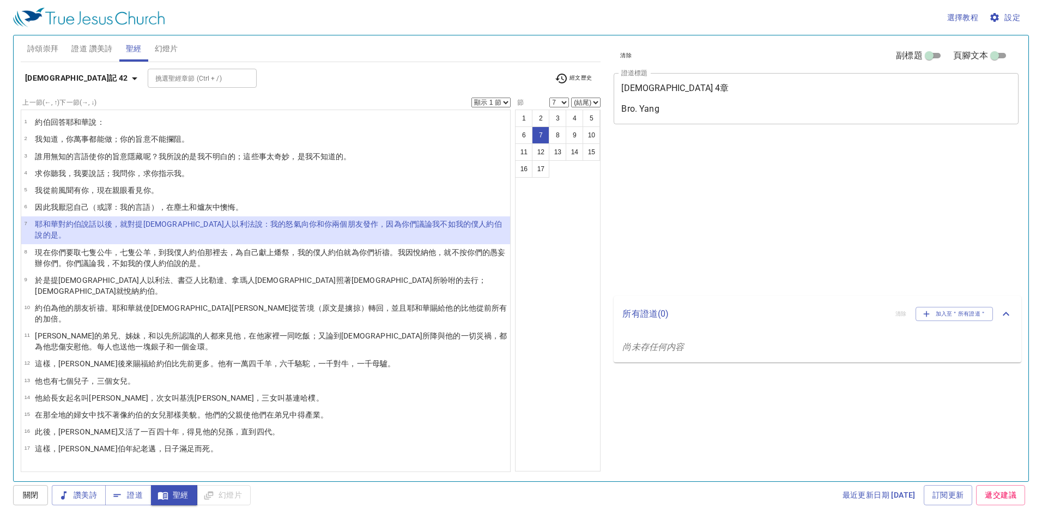
select select "7"
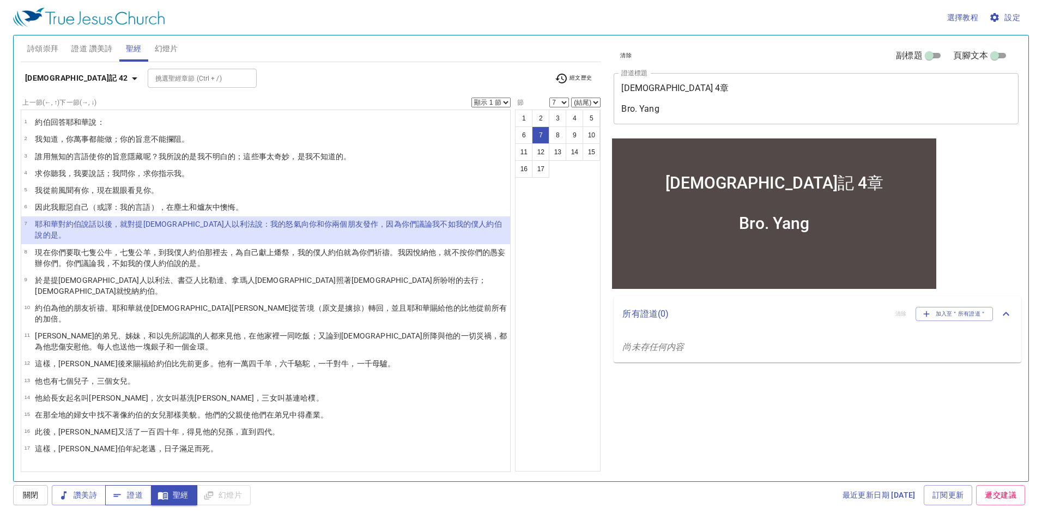
click at [123, 495] on span "證道" at bounding box center [128, 495] width 29 height 14
click at [57, 81] on b "約伯記 42" at bounding box center [76, 78] width 103 height 14
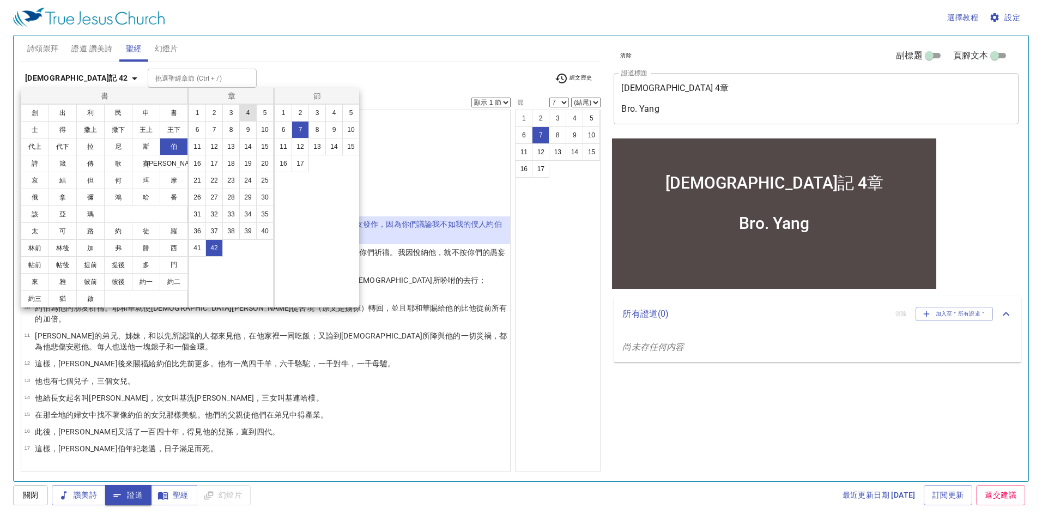
click at [248, 111] on button "4" at bounding box center [247, 112] width 17 height 17
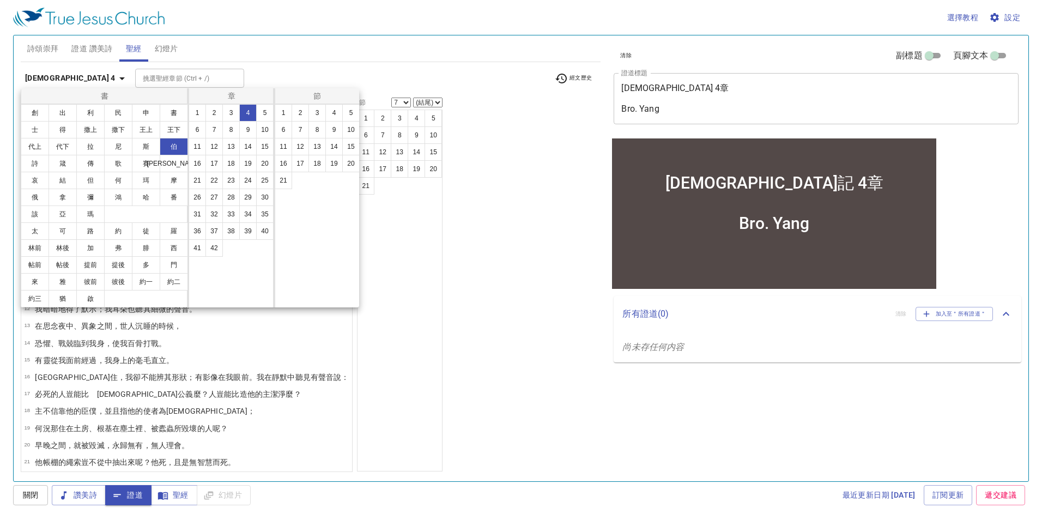
click at [530, 223] on div at bounding box center [521, 260] width 1042 height 520
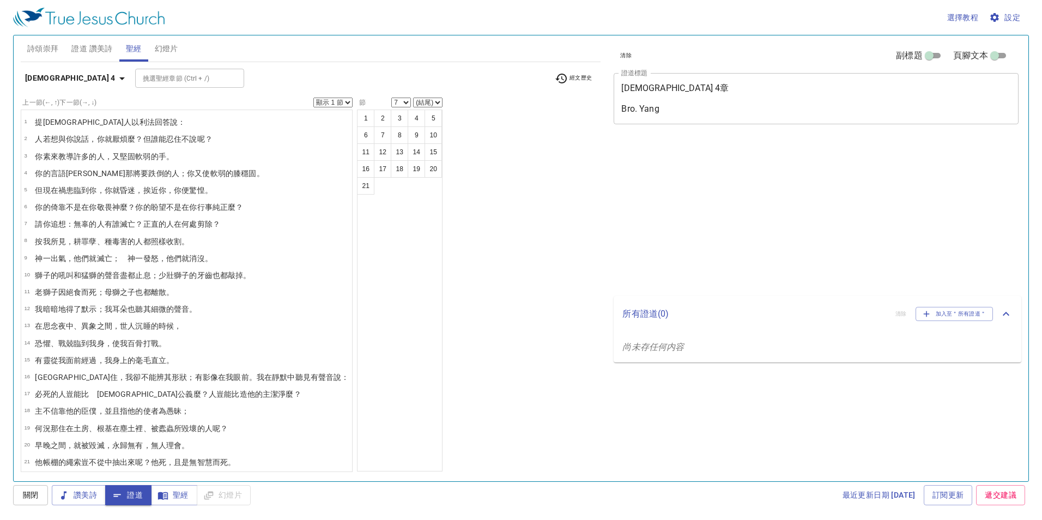
select select "7"
